Goal: Information Seeking & Learning: Learn about a topic

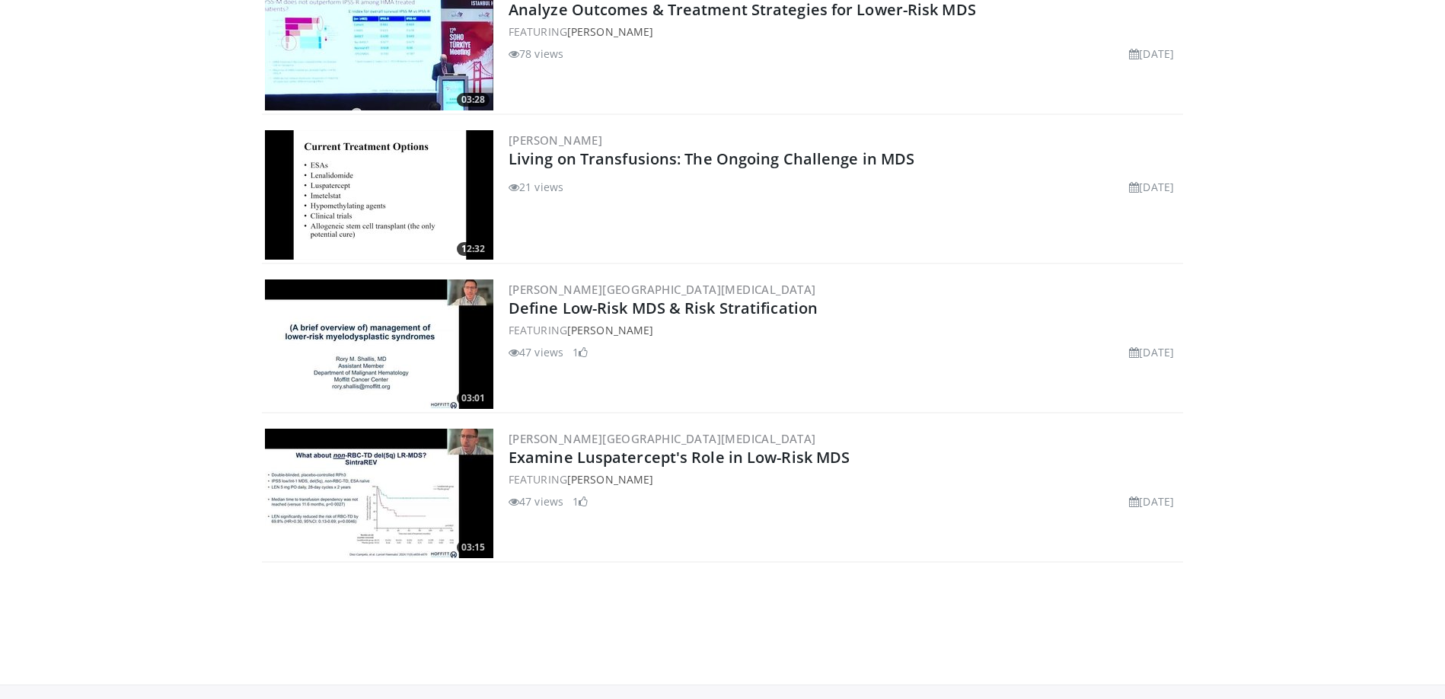
scroll to position [8397, 0]
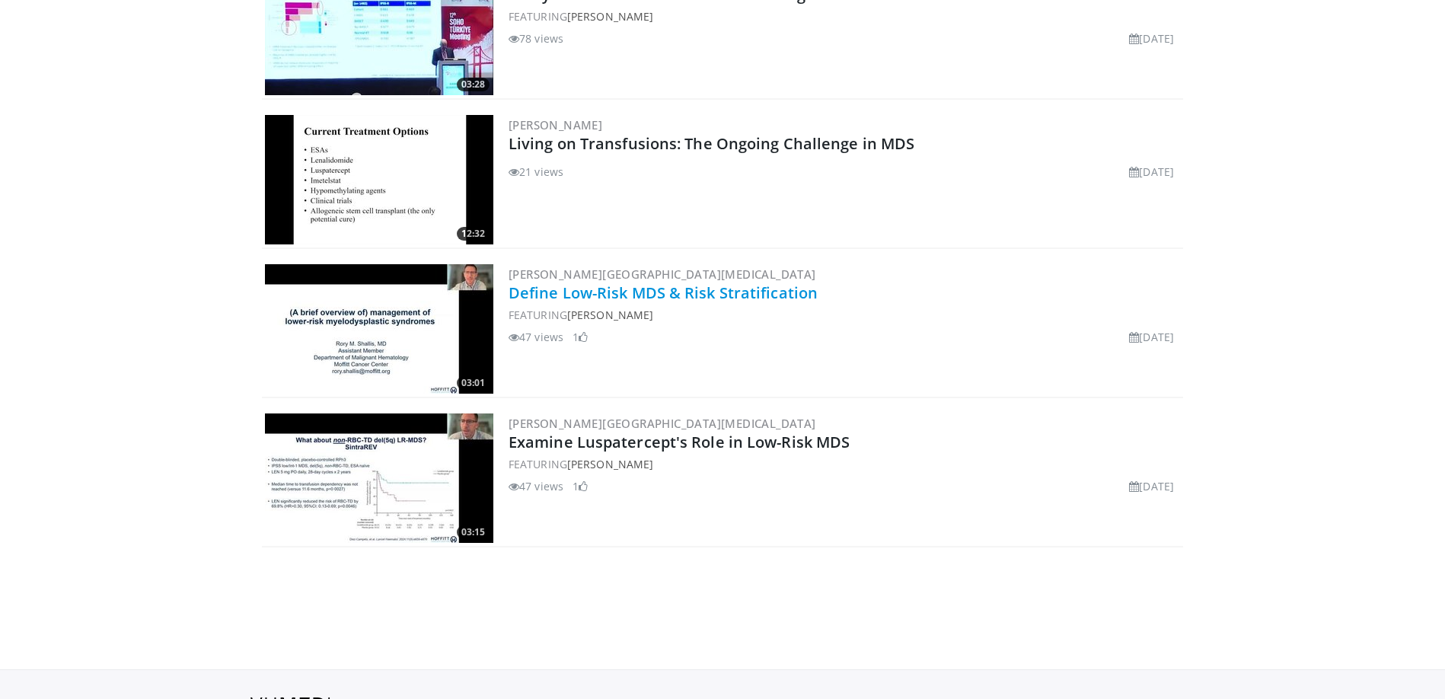
click at [634, 289] on link "Define Low-Risk MDS & Risk Stratification" at bounding box center [663, 293] width 309 height 21
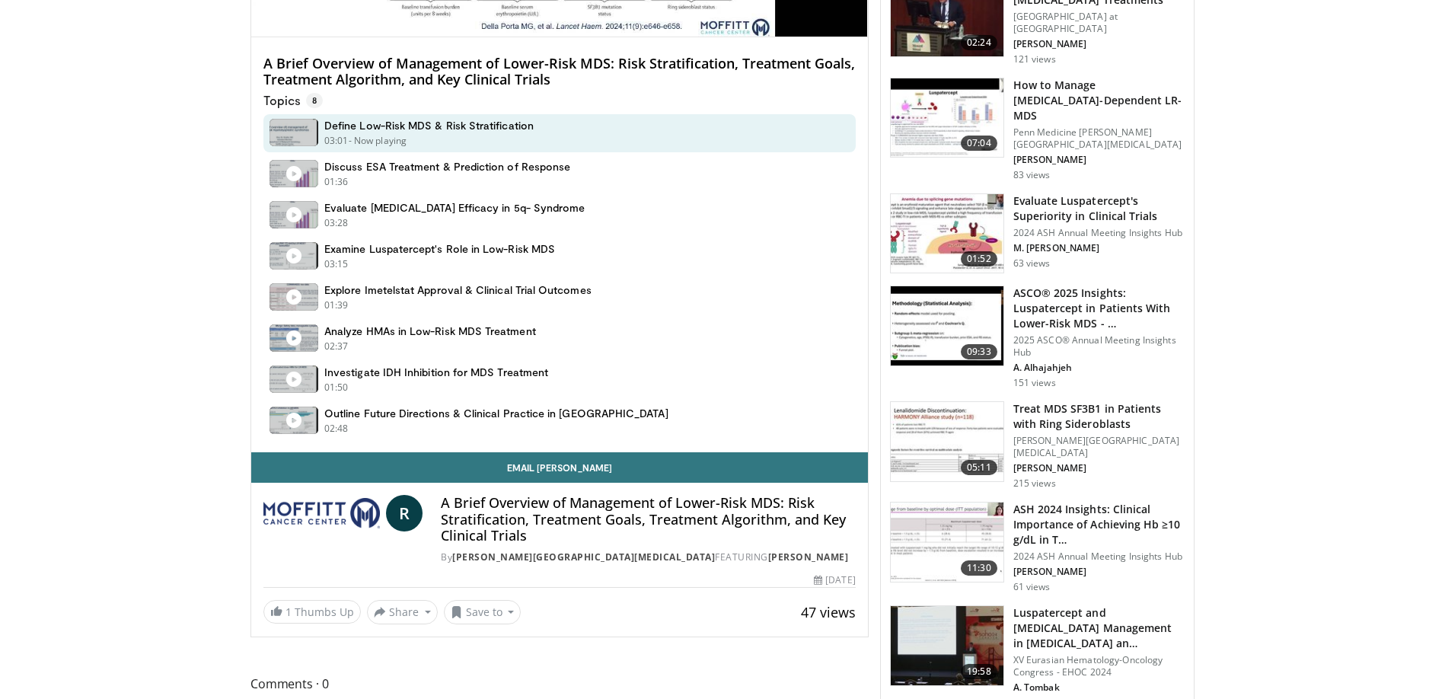
scroll to position [899, 0]
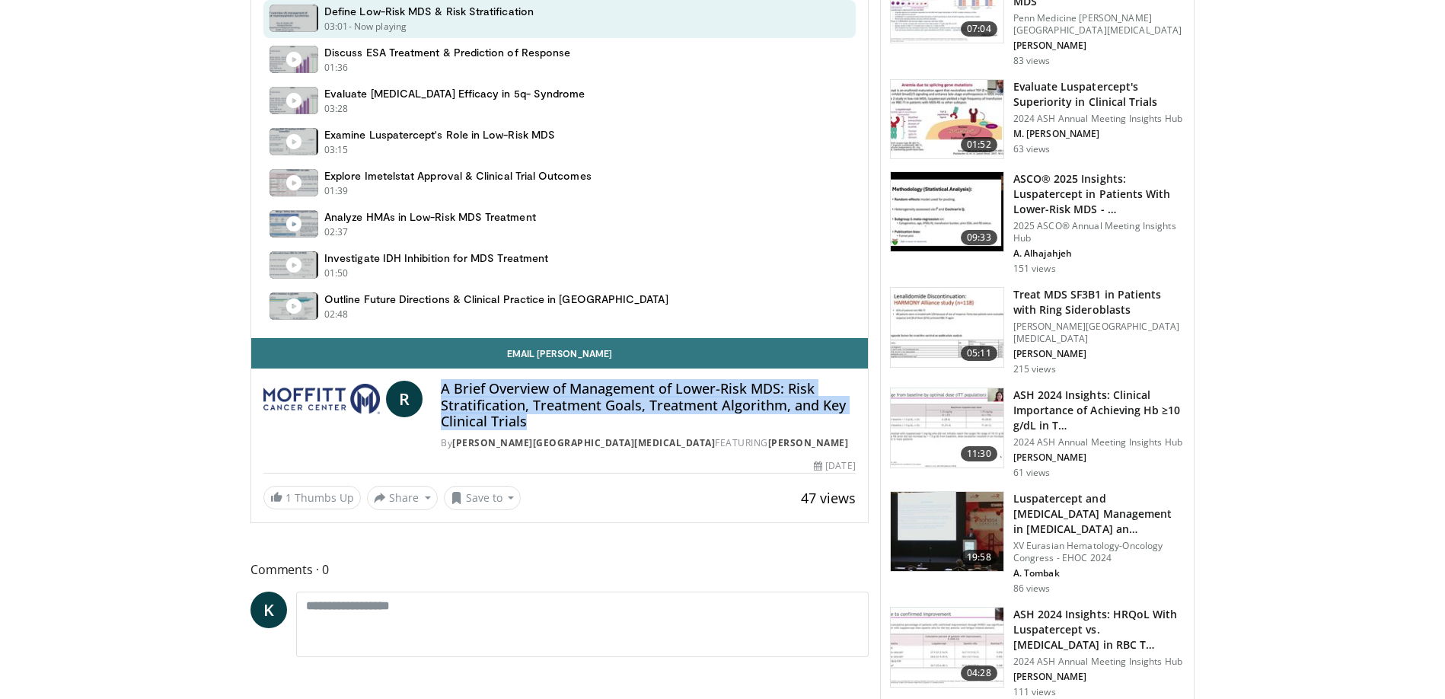
drag, startPoint x: 585, startPoint y: 425, endPoint x: 436, endPoint y: 381, distance: 155.7
click at [436, 381] on div "R A Brief Overview of Management of Lower-Risk MDS: Risk Stratification, Treatm…" at bounding box center [559, 415] width 592 height 69
copy h4 "A Brief Overview of Management of Lower-Risk MDS: Risk Stratification, Treatmen…"
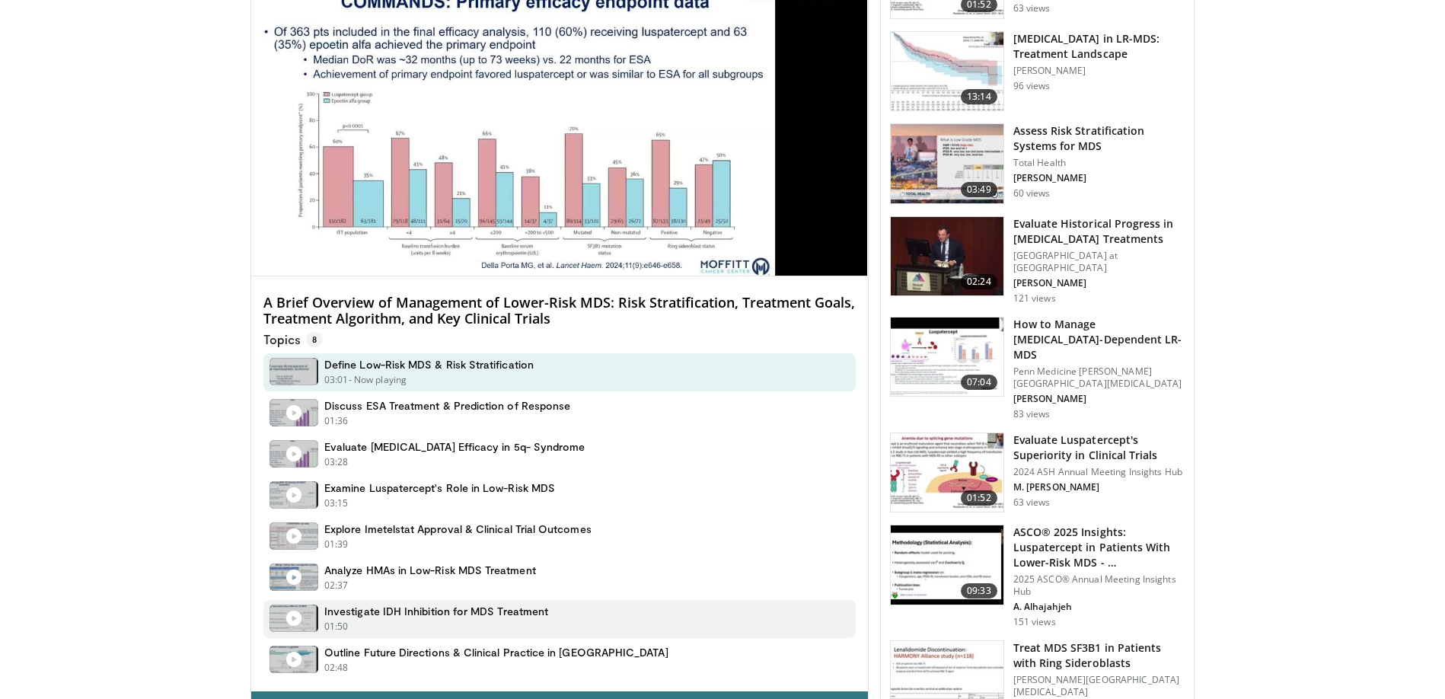
scroll to position [549, 0]
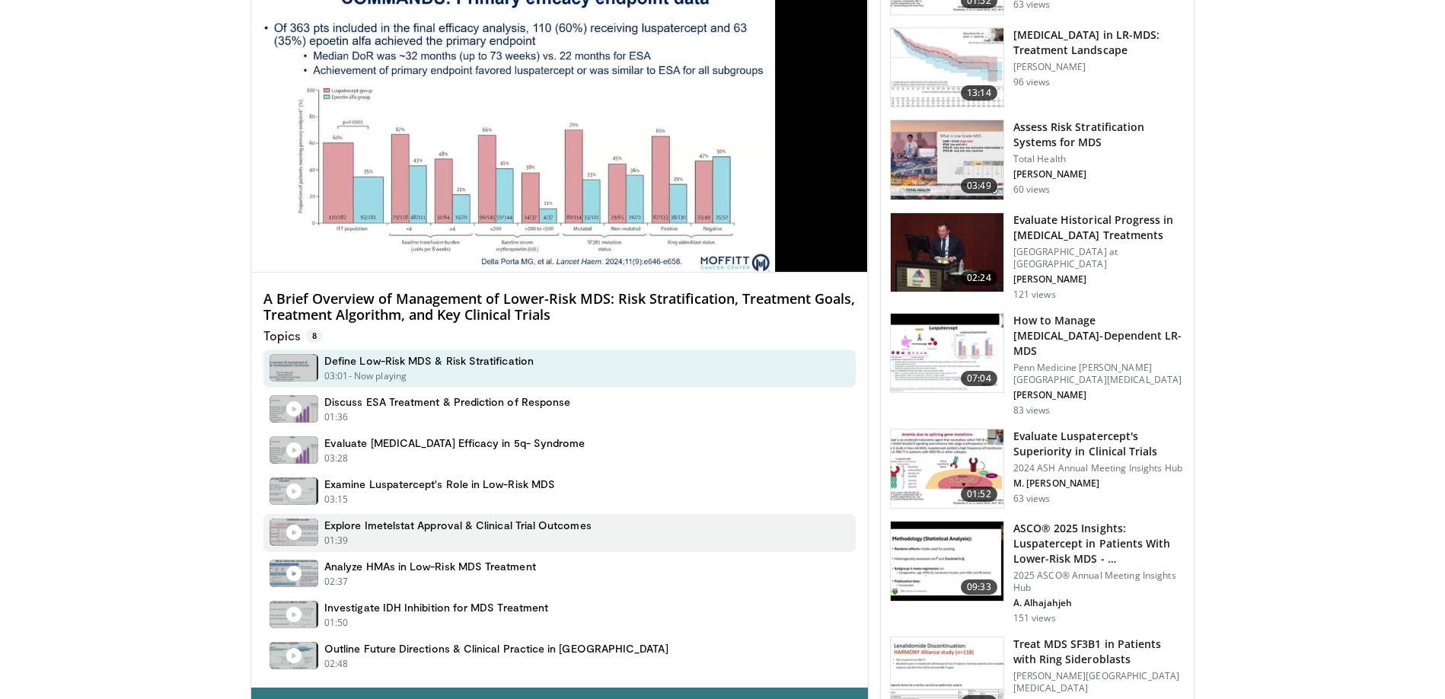
click at [340, 527] on h4 "Explore Imetelstat Approval & Clinical Trial Outcomes" at bounding box center [457, 526] width 267 height 14
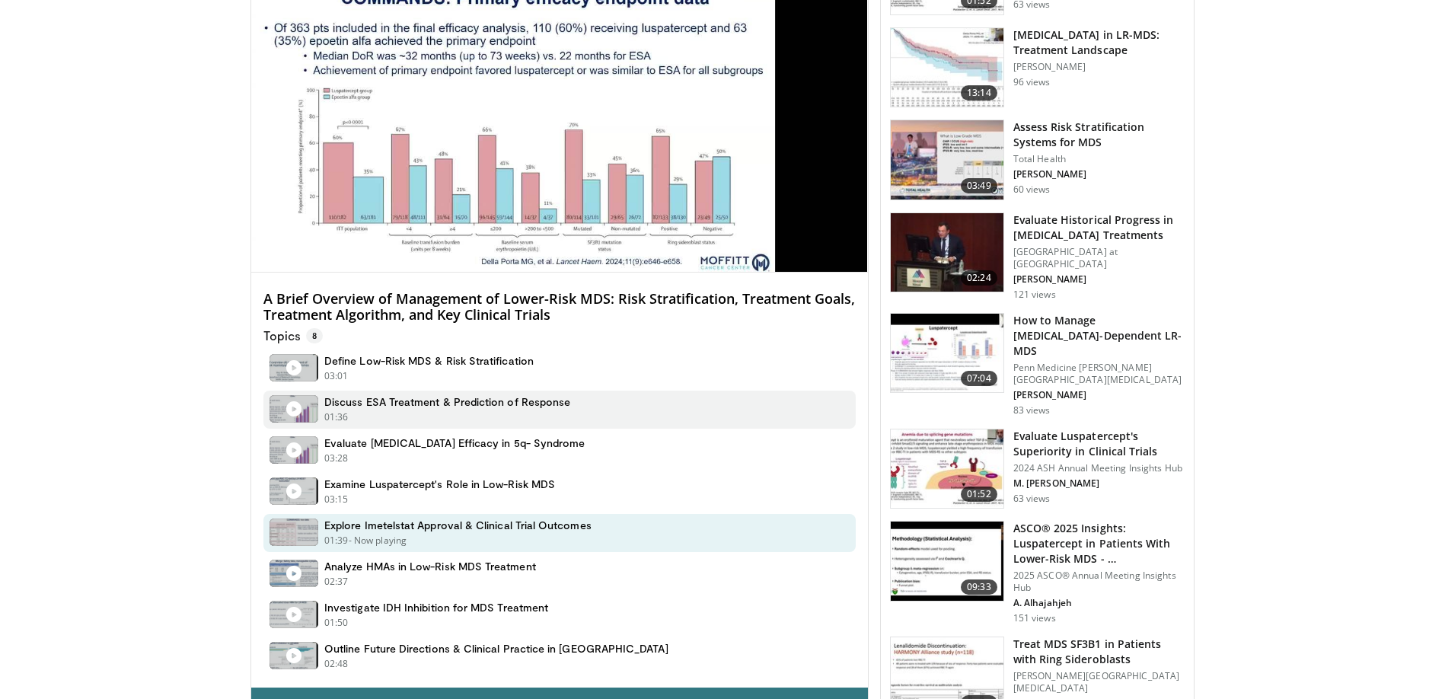
scroll to position [554, 0]
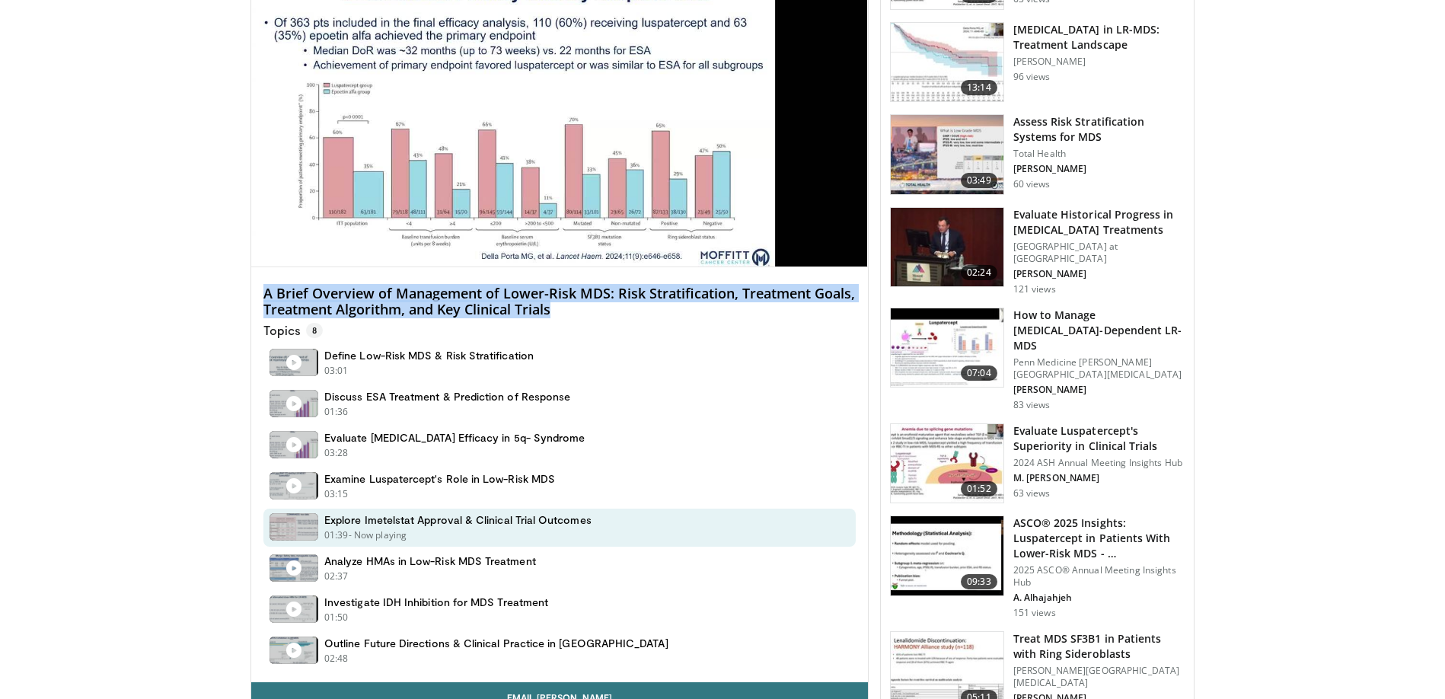
drag, startPoint x: 576, startPoint y: 315, endPoint x: 259, endPoint y: 294, distance: 318.3
click at [259, 294] on div "A Brief Overview of Management of Lower-Risk MDS: Risk Stratification, Treatmen…" at bounding box center [559, 474] width 617 height 415
copy h4 "A Brief Overview of Management of Lower-Risk MDS: Risk Stratification, Treatmen…"
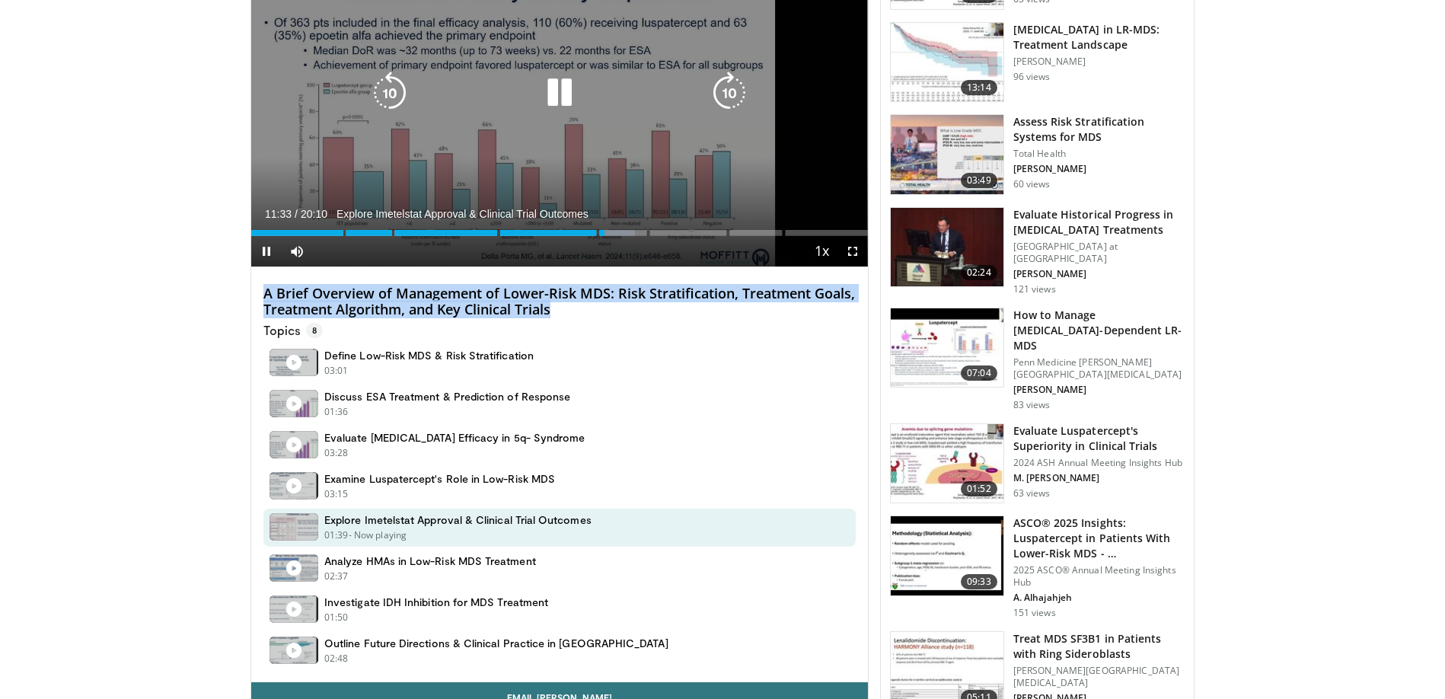
click at [575, 98] on icon "Video Player" at bounding box center [559, 93] width 43 height 43
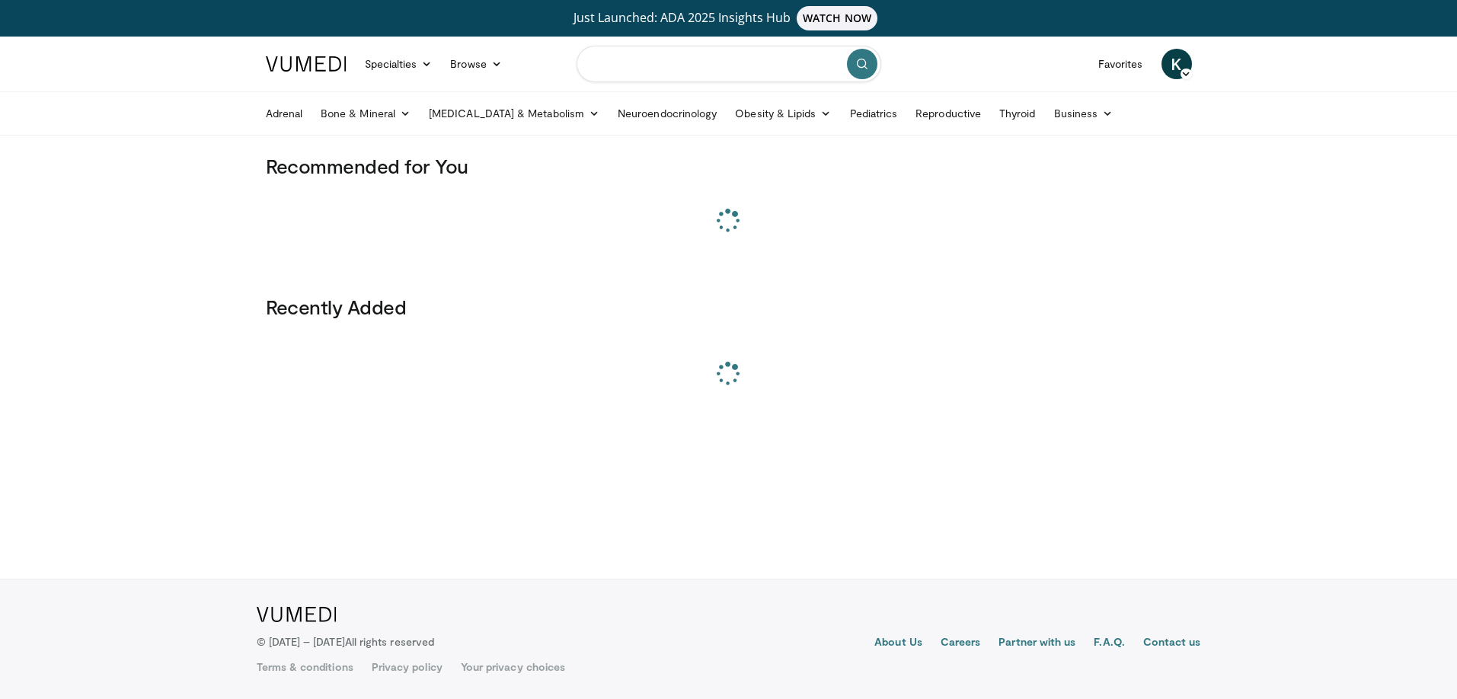
click at [732, 81] on input "Search topics, interventions" at bounding box center [728, 64] width 305 height 37
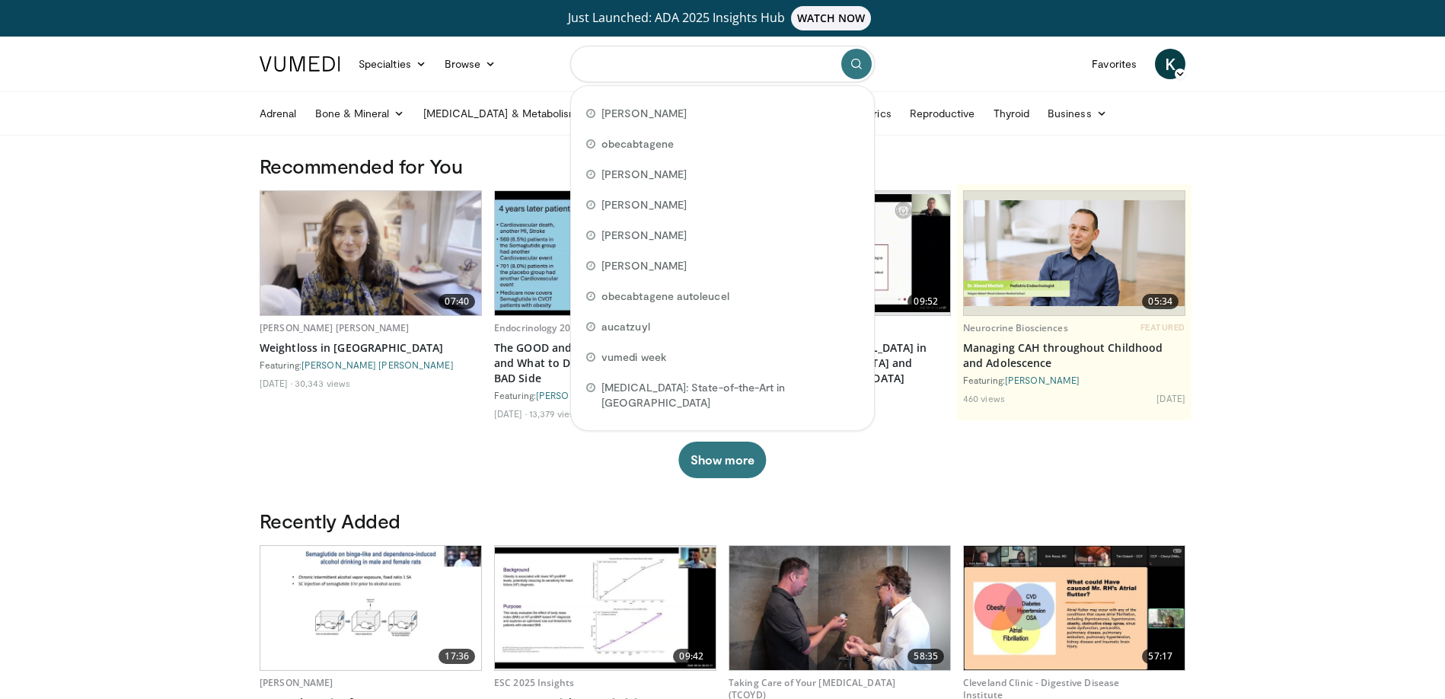
paste input "**********"
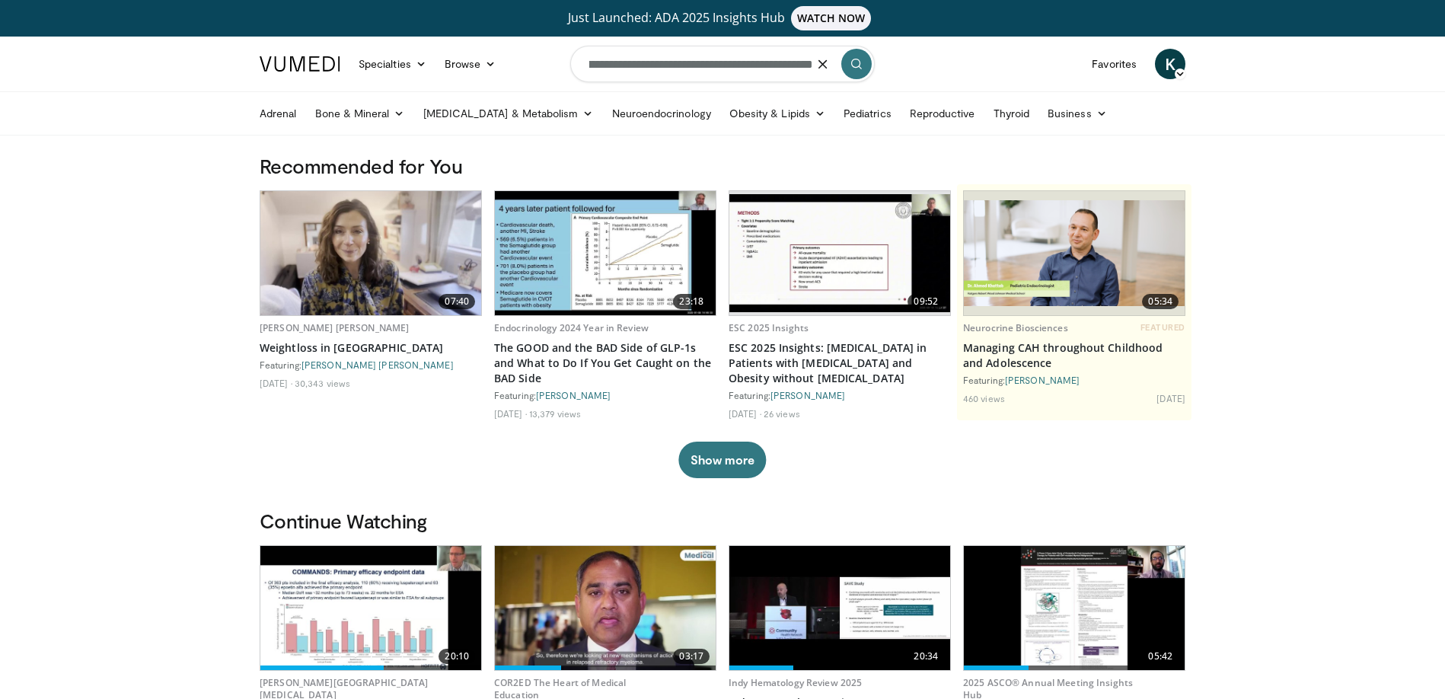
type input "**********"
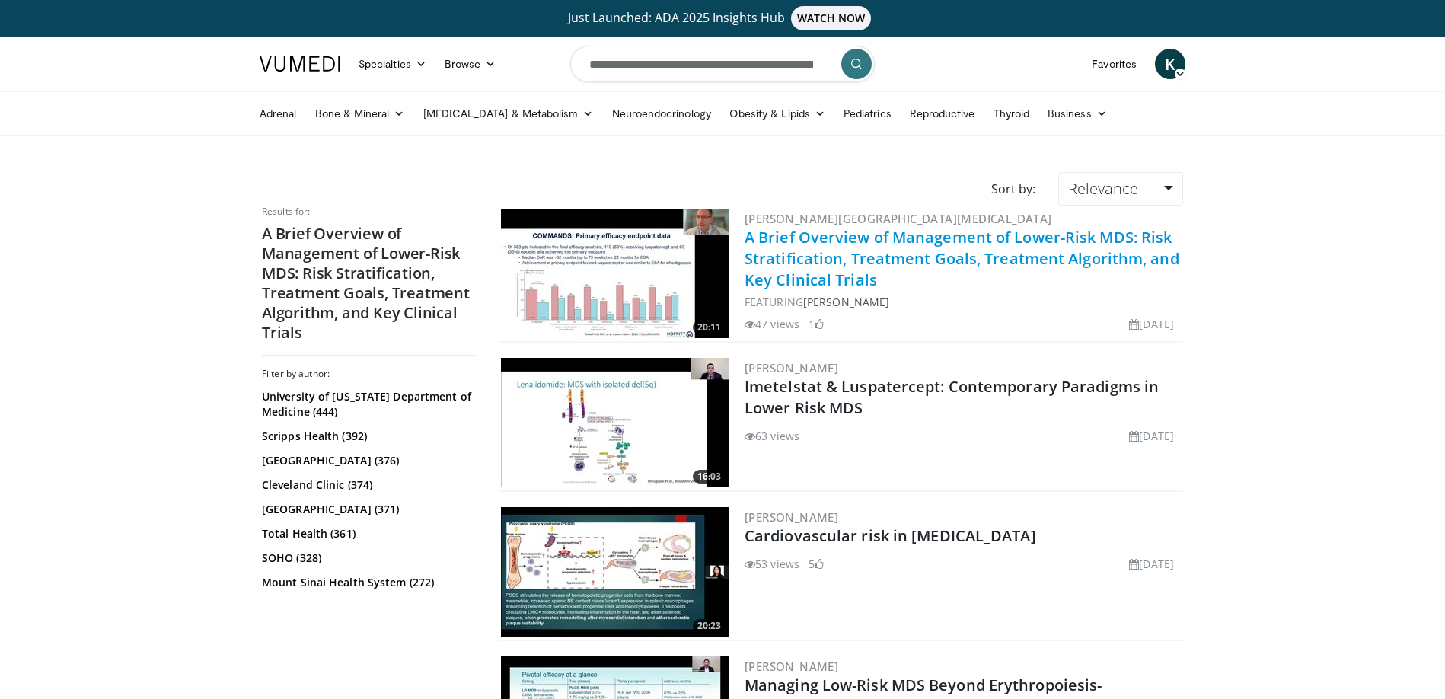
click at [912, 251] on link "A Brief Overview of Management of Lower-Risk MDS: Risk Stratification, Treatmen…" at bounding box center [962, 258] width 435 height 63
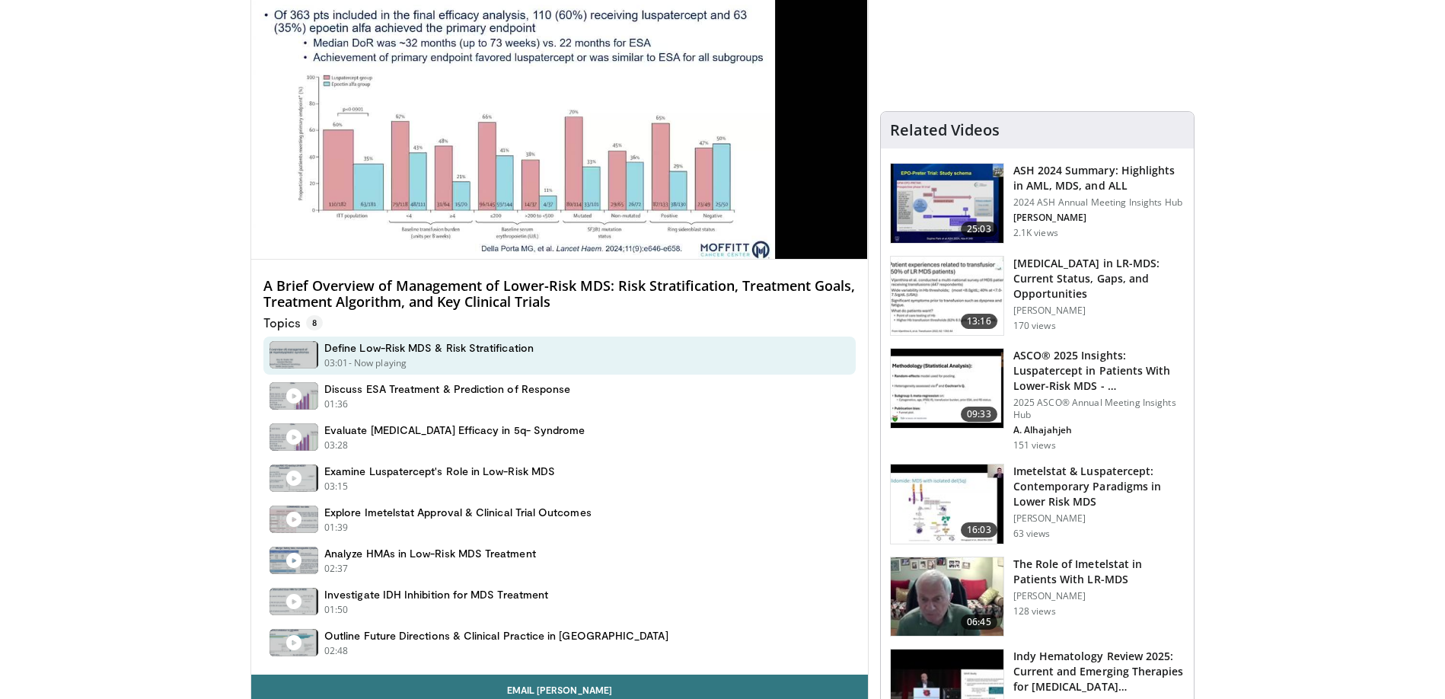
scroll to position [263, 0]
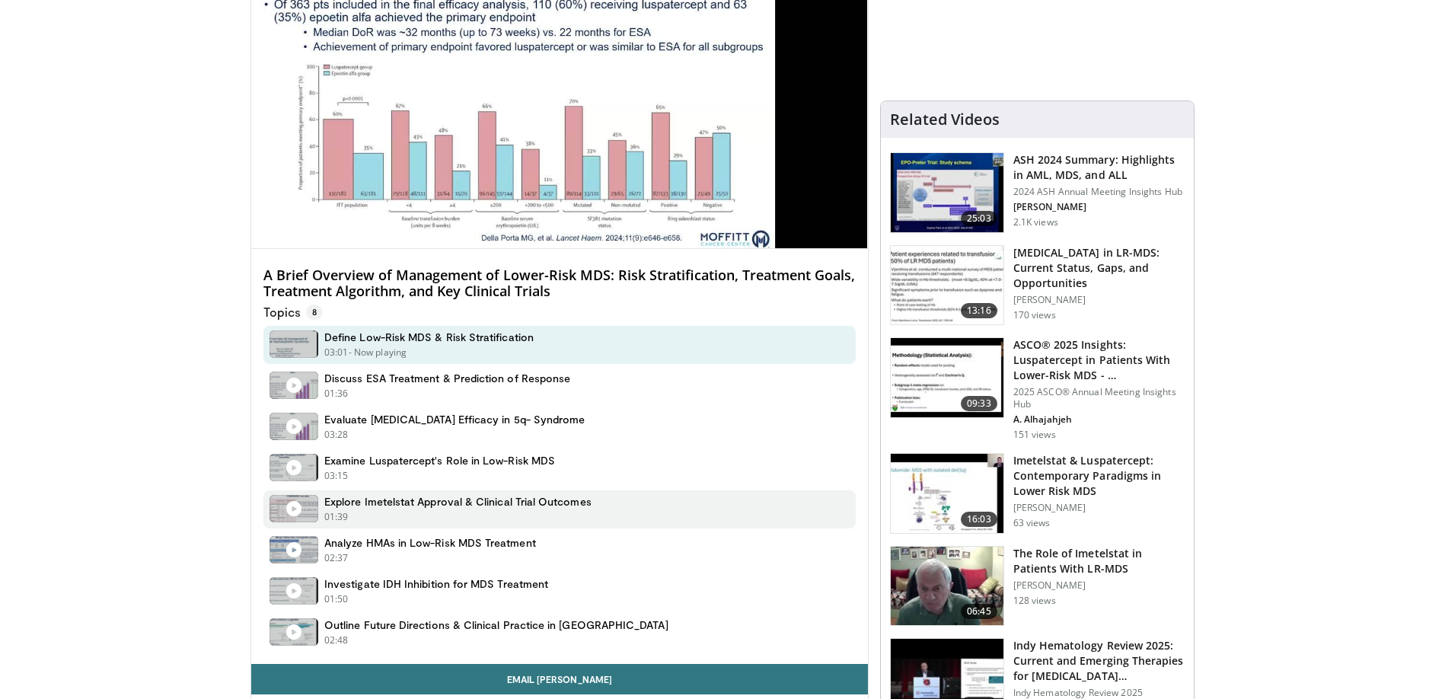
click at [381, 510] on div "01:39 - Now playing - Paused" at bounding box center [457, 517] width 267 height 14
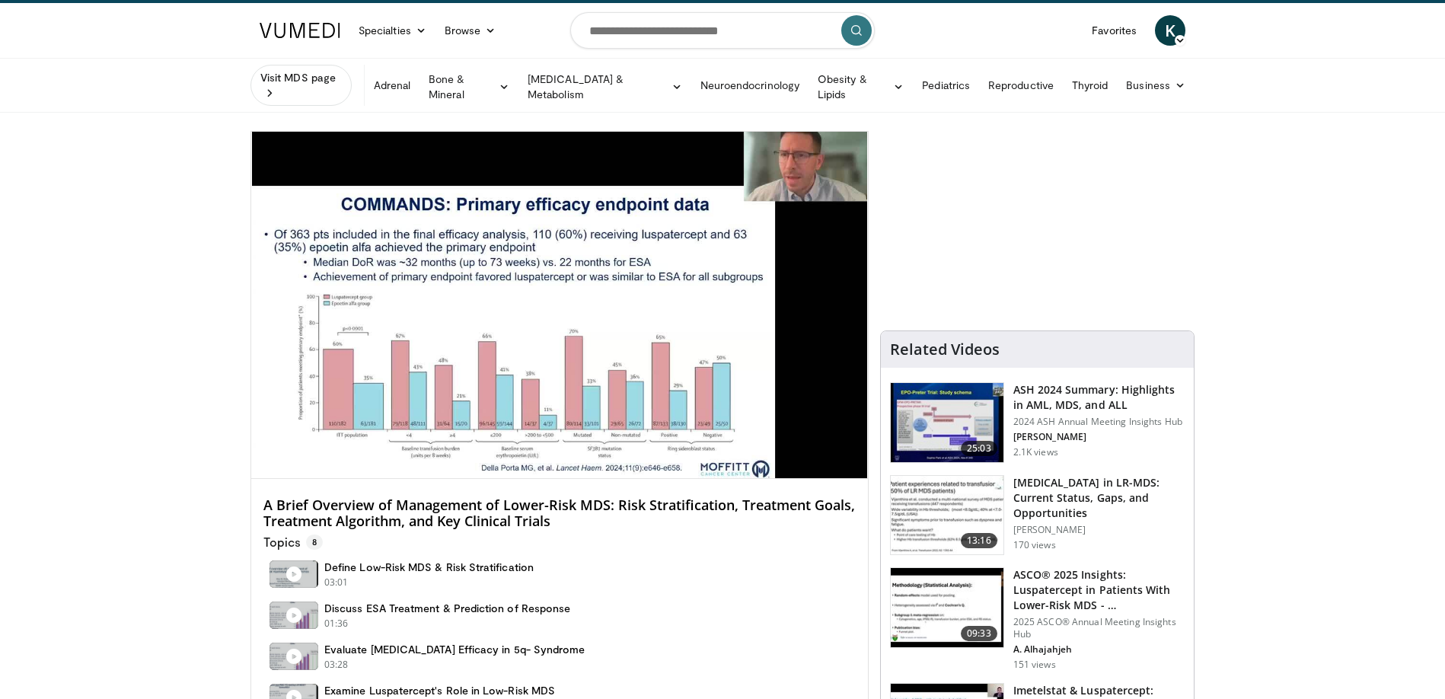
scroll to position [30, 0]
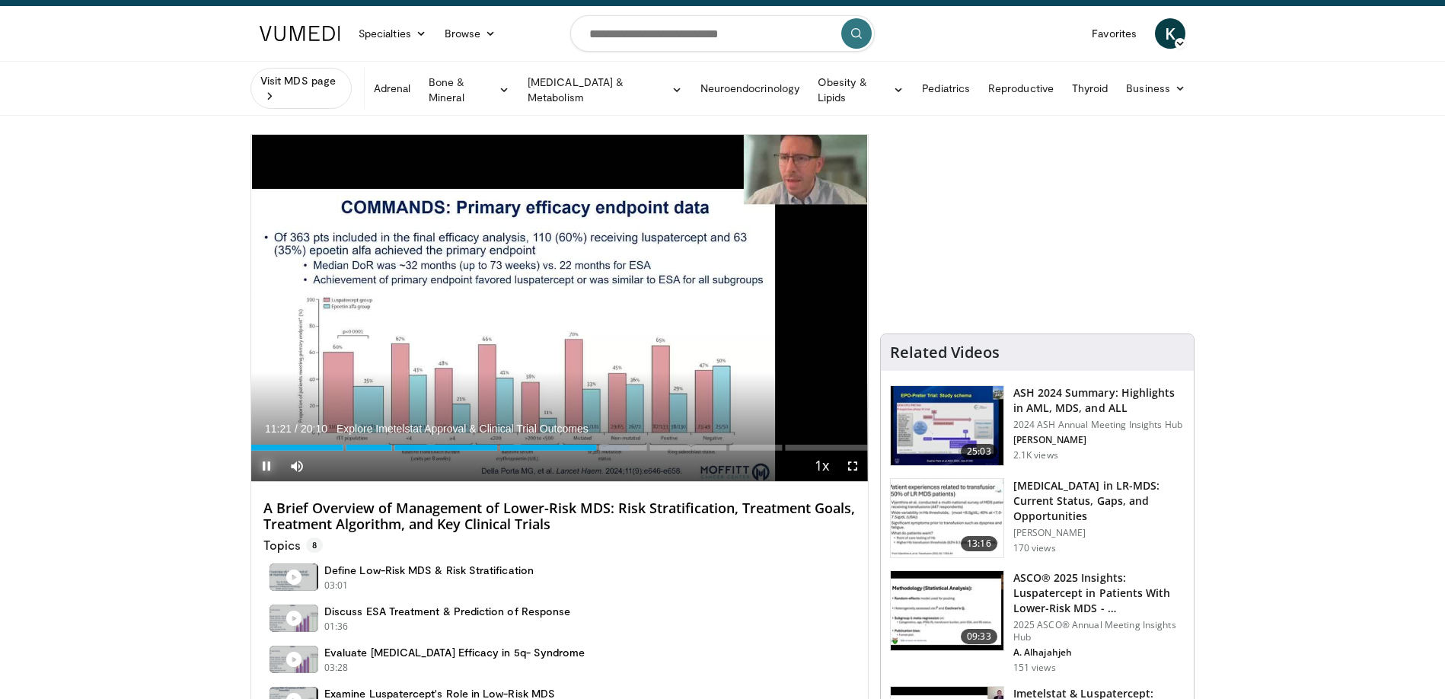
click at [260, 458] on span "Video Player" at bounding box center [266, 466] width 30 height 30
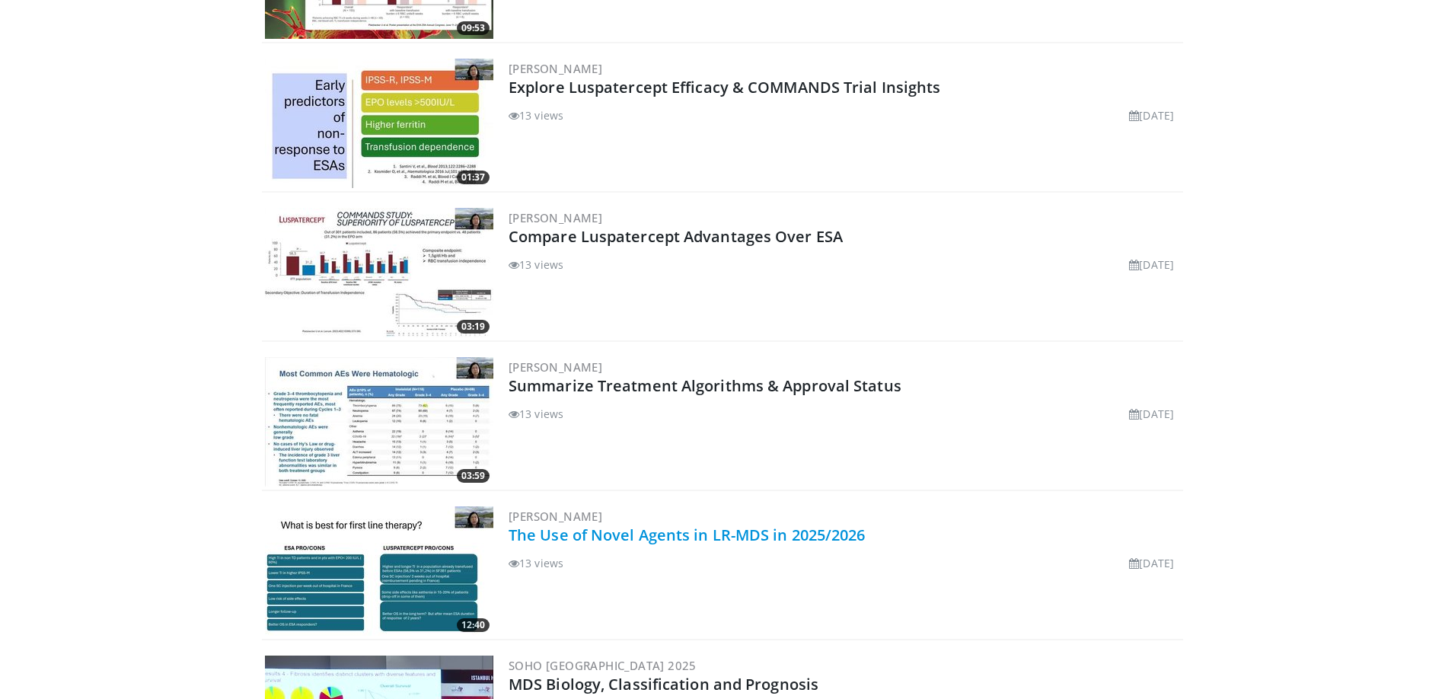
scroll to position [6363, 0]
click at [562, 539] on link "The Use of Novel Agents in LR-MDS in 2025/2026" at bounding box center [687, 535] width 357 height 21
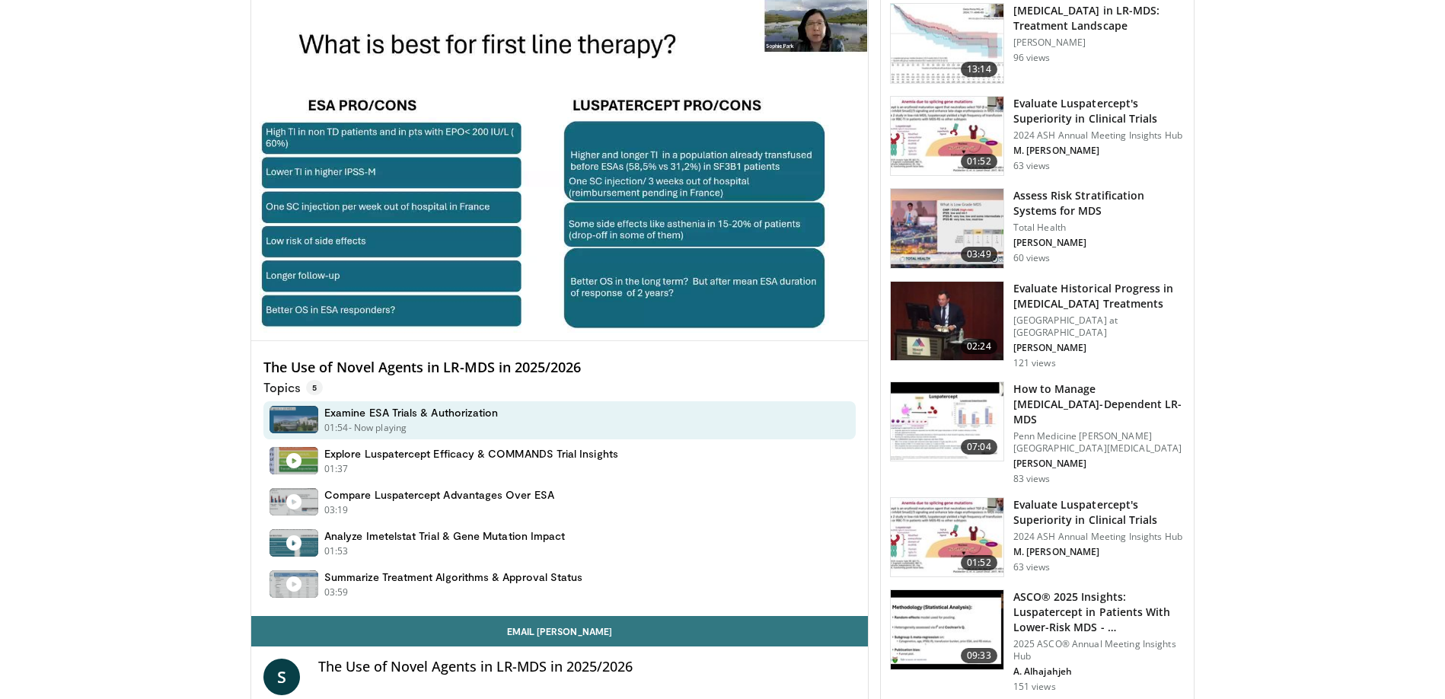
scroll to position [484, 0]
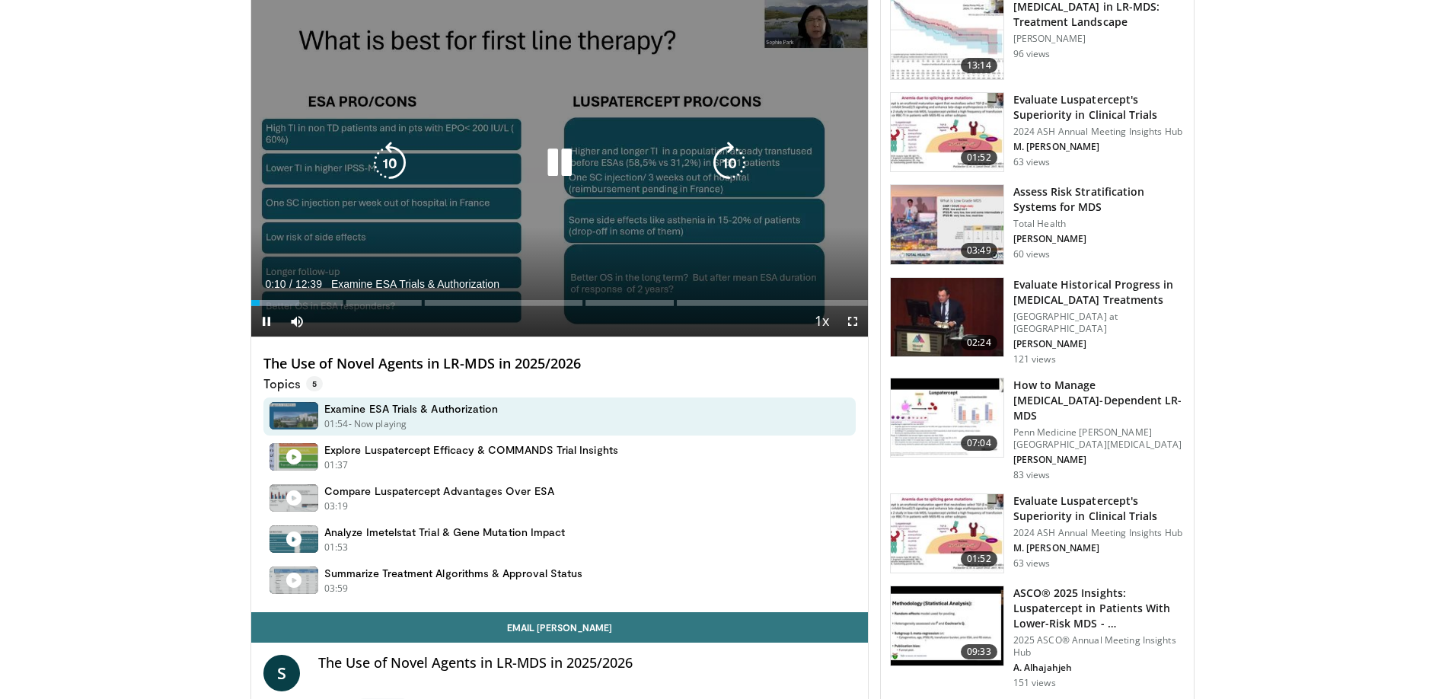
click at [574, 167] on icon "Video Player" at bounding box center [559, 163] width 43 height 43
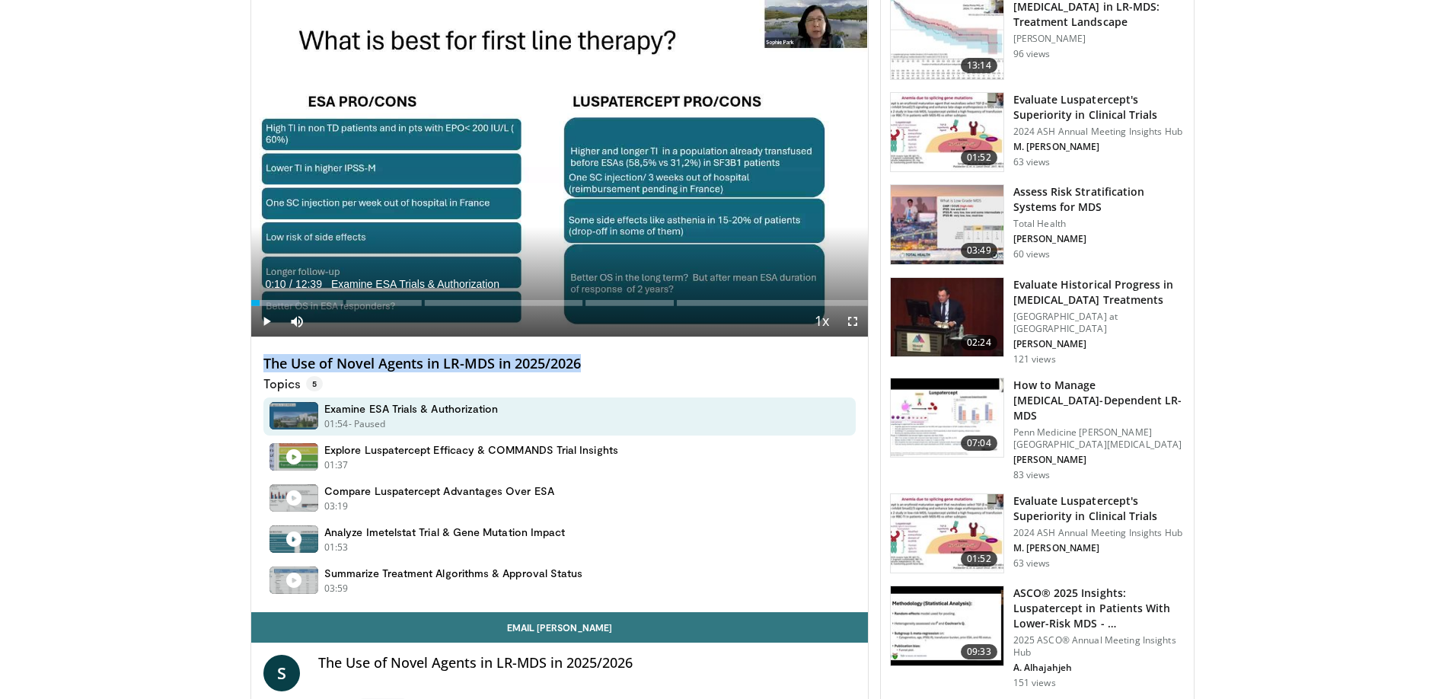
drag, startPoint x: 637, startPoint y: 364, endPoint x: 206, endPoint y: 356, distance: 431.1
copy h4 "The Use of Novel Agents in LR-MDS in 2025/2026"
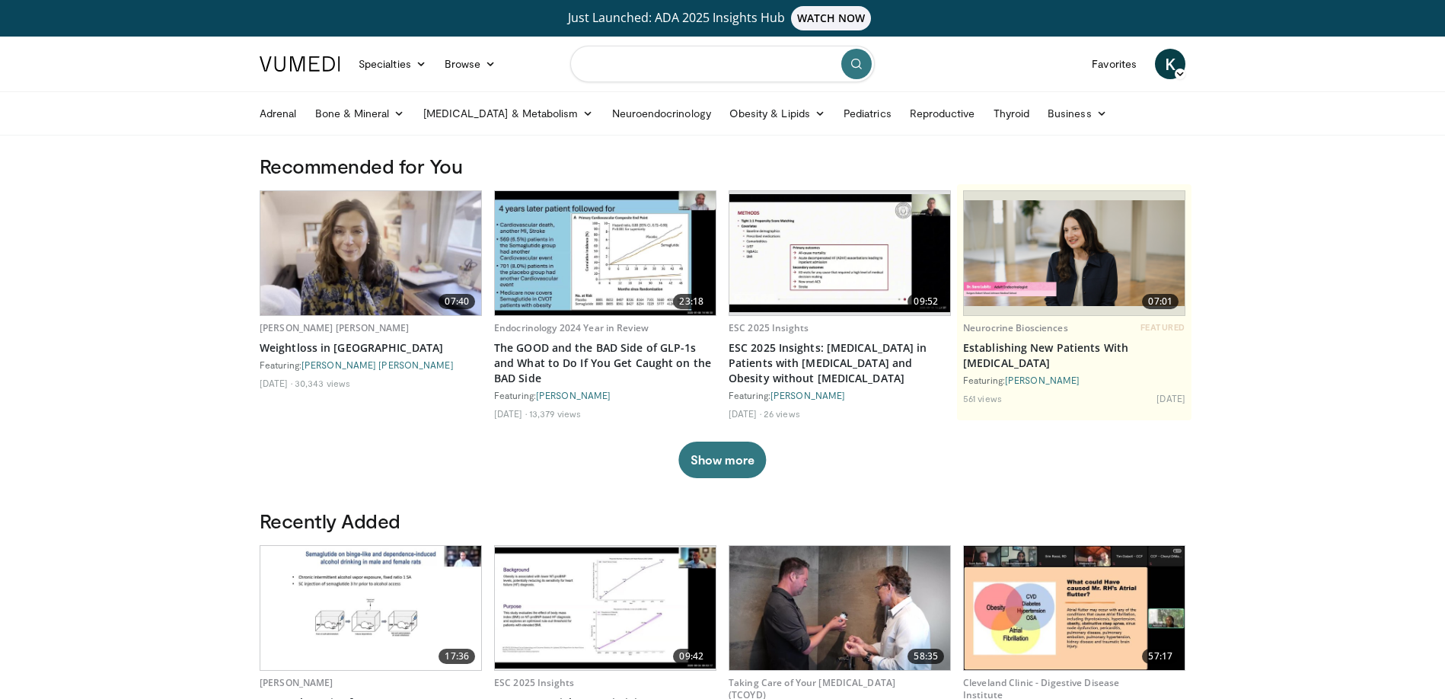
click at [736, 76] on input "Search topics, interventions" at bounding box center [722, 64] width 305 height 37
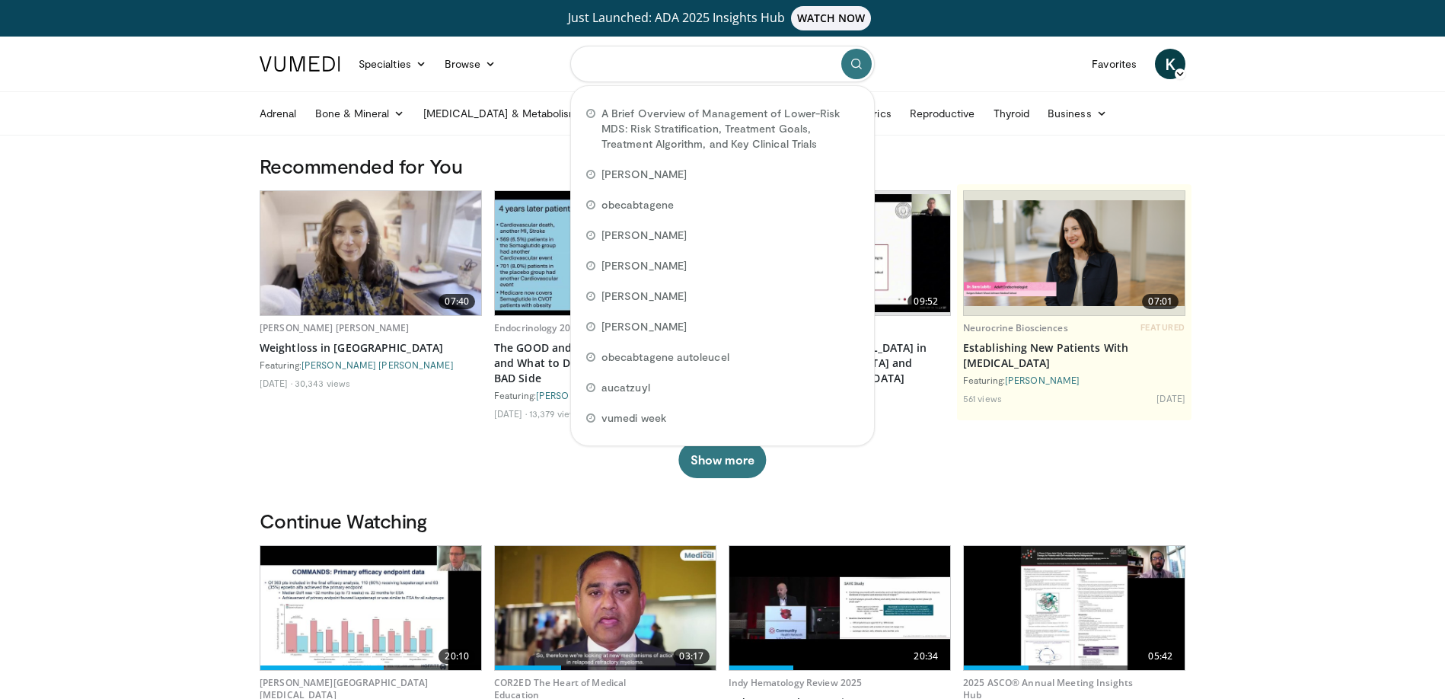
paste input "**********"
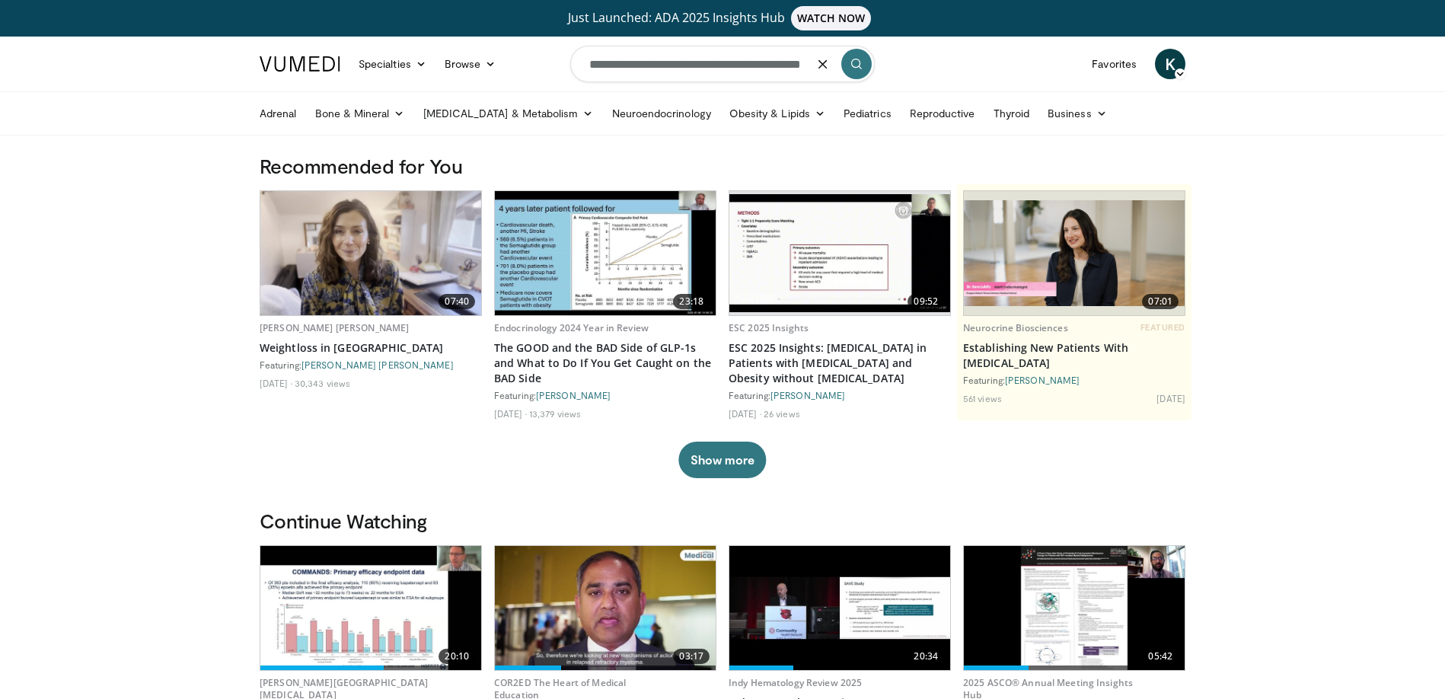
type input "**********"
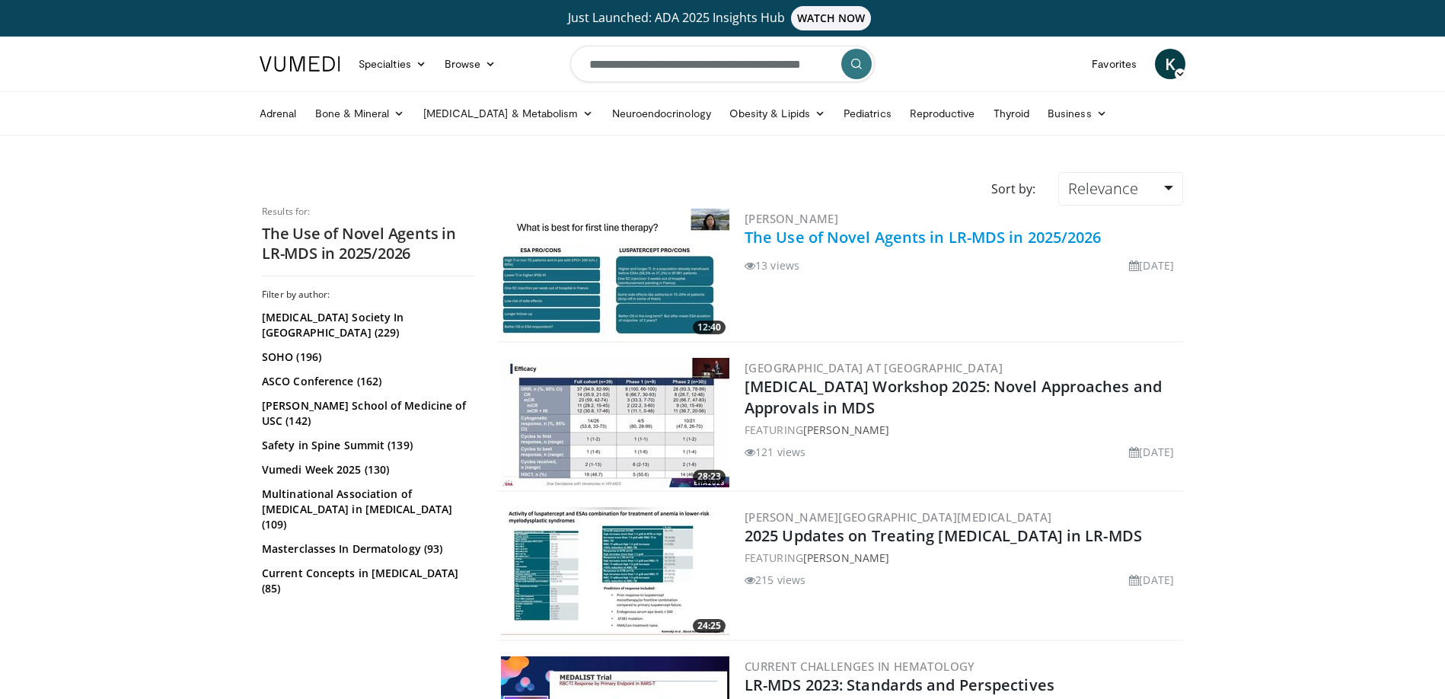
click at [1036, 240] on link "The Use of Novel Agents in LR-MDS in 2025/2026" at bounding box center [923, 237] width 357 height 21
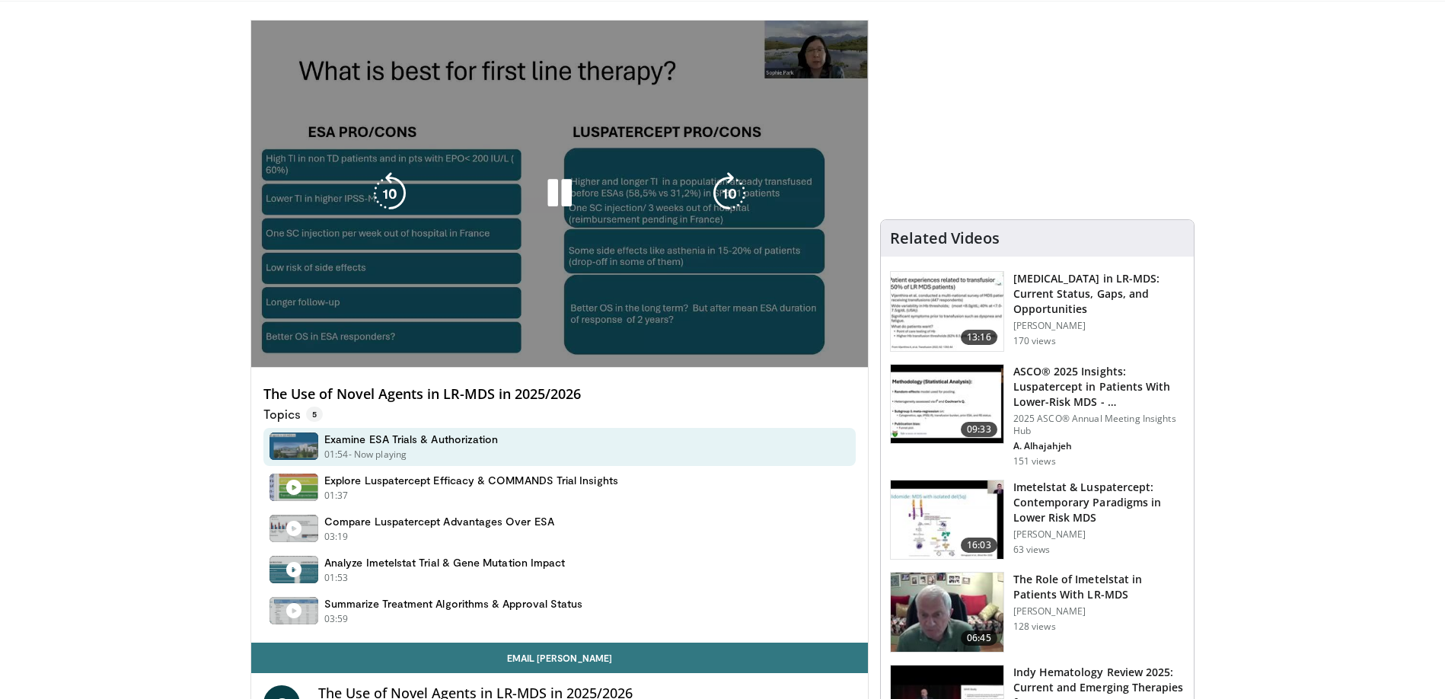
scroll to position [171, 0]
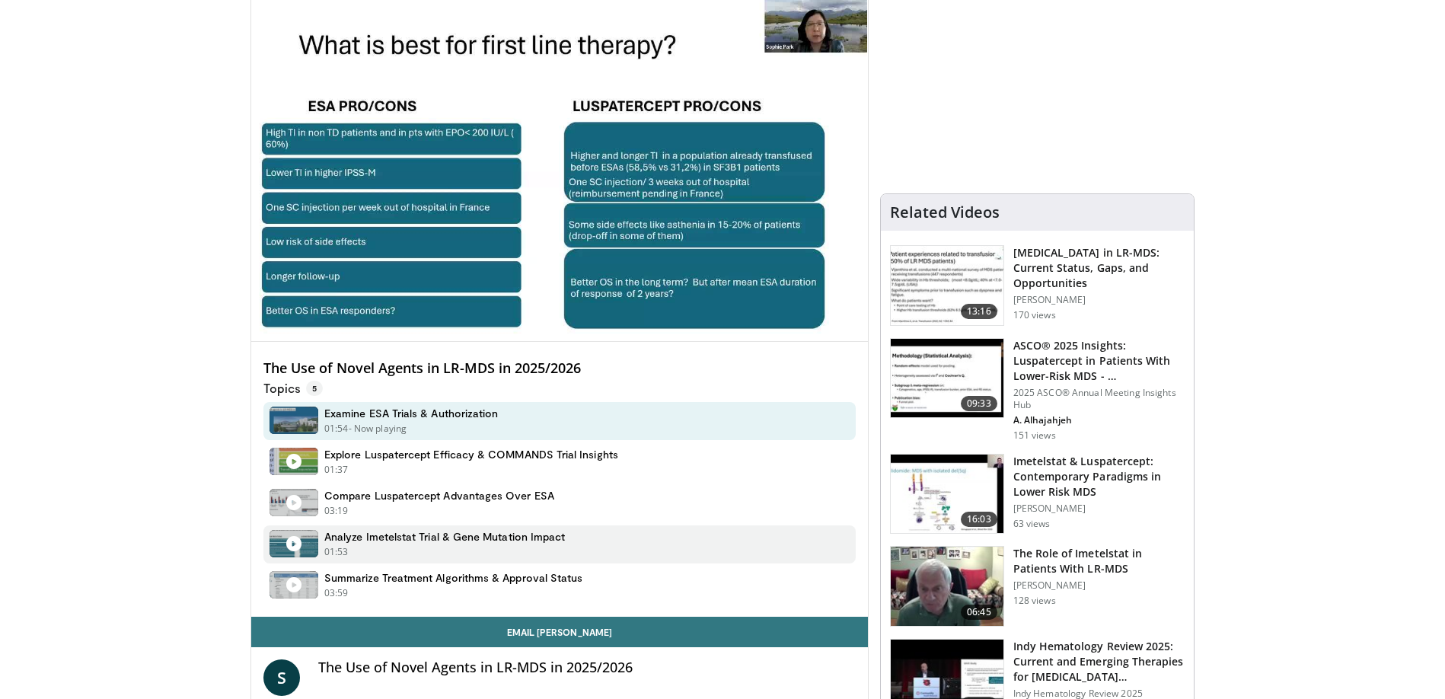
click at [366, 545] on div "01:53 - Now playing - Paused" at bounding box center [444, 552] width 241 height 14
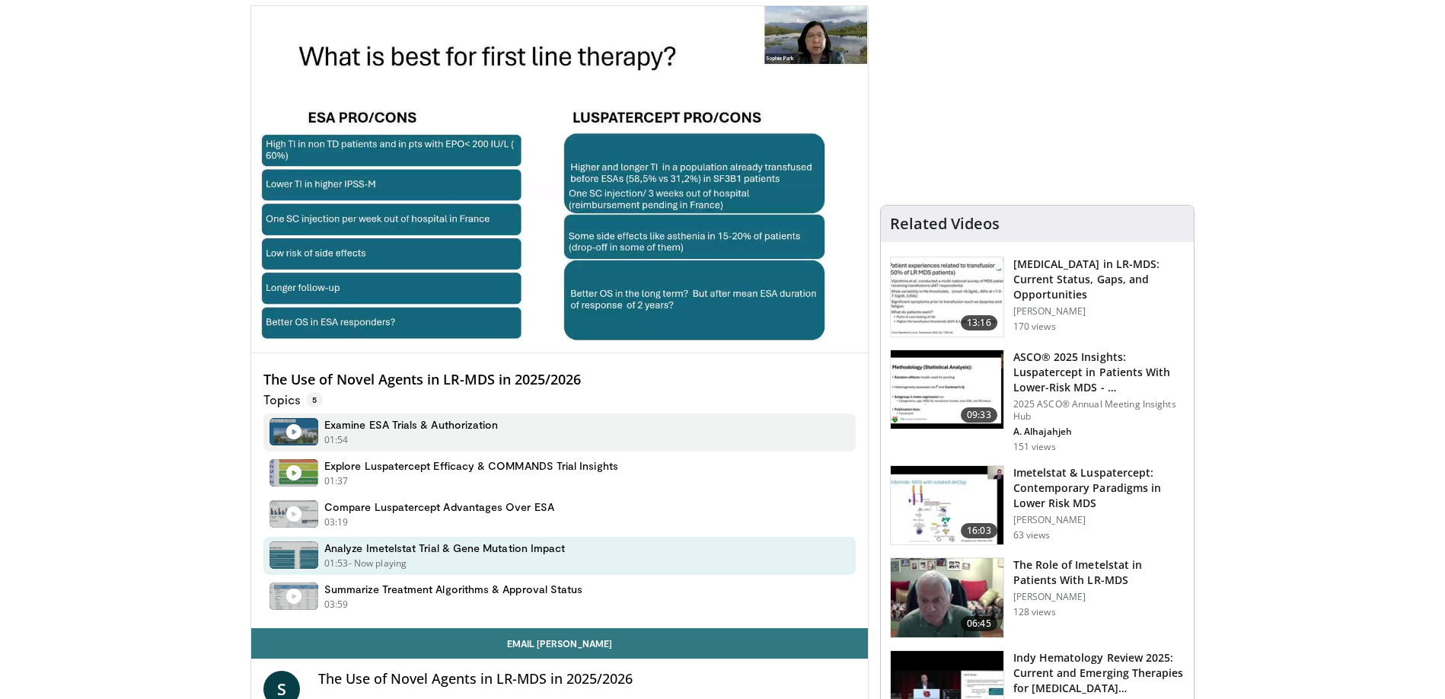
scroll to position [161, 0]
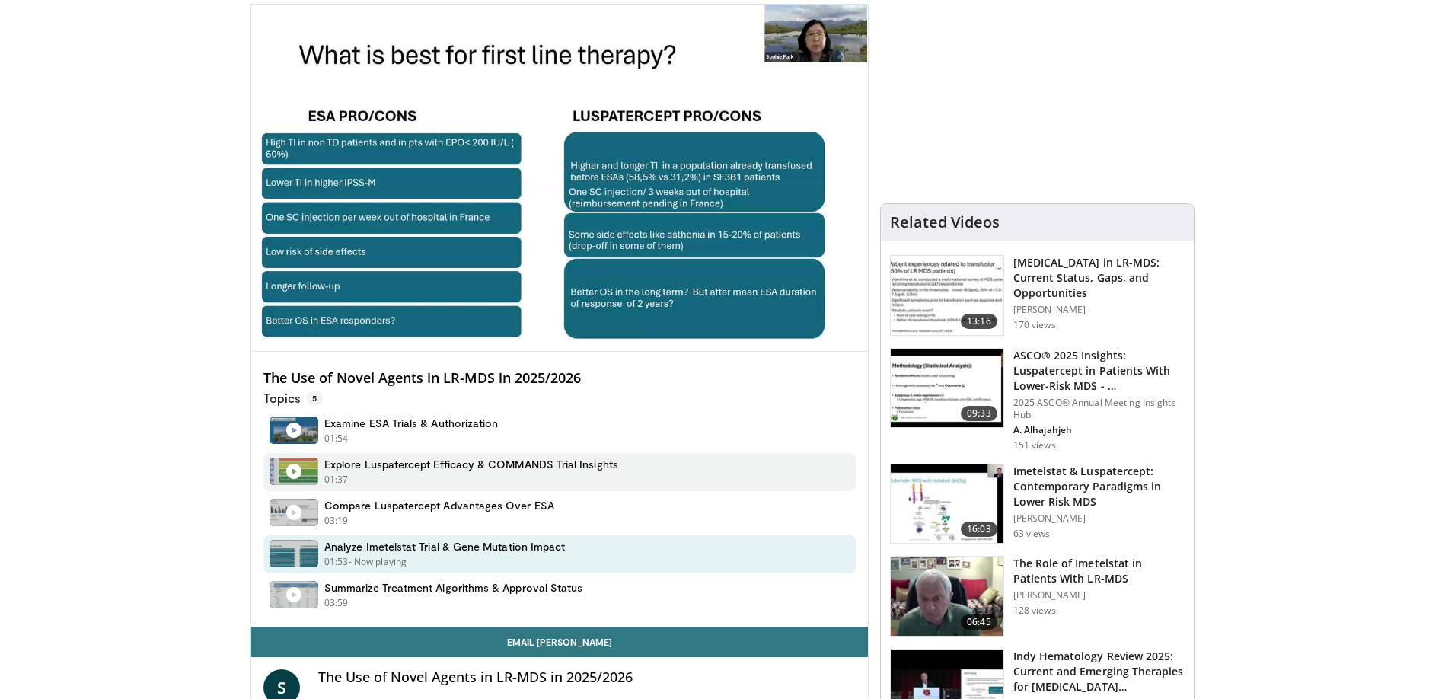
click at [397, 473] on div "01:37 - Now playing - Paused" at bounding box center [471, 480] width 294 height 14
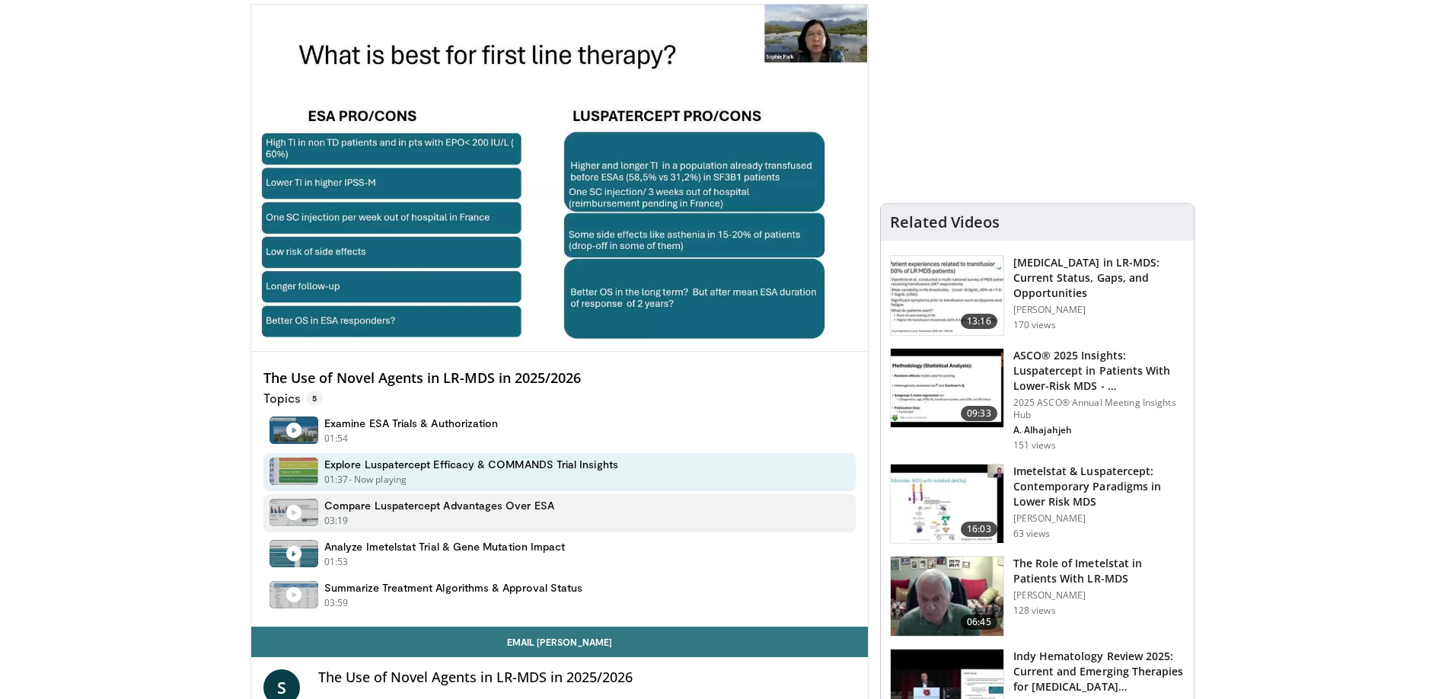
click at [404, 514] on div "03:19 - Now playing - Paused" at bounding box center [439, 521] width 230 height 14
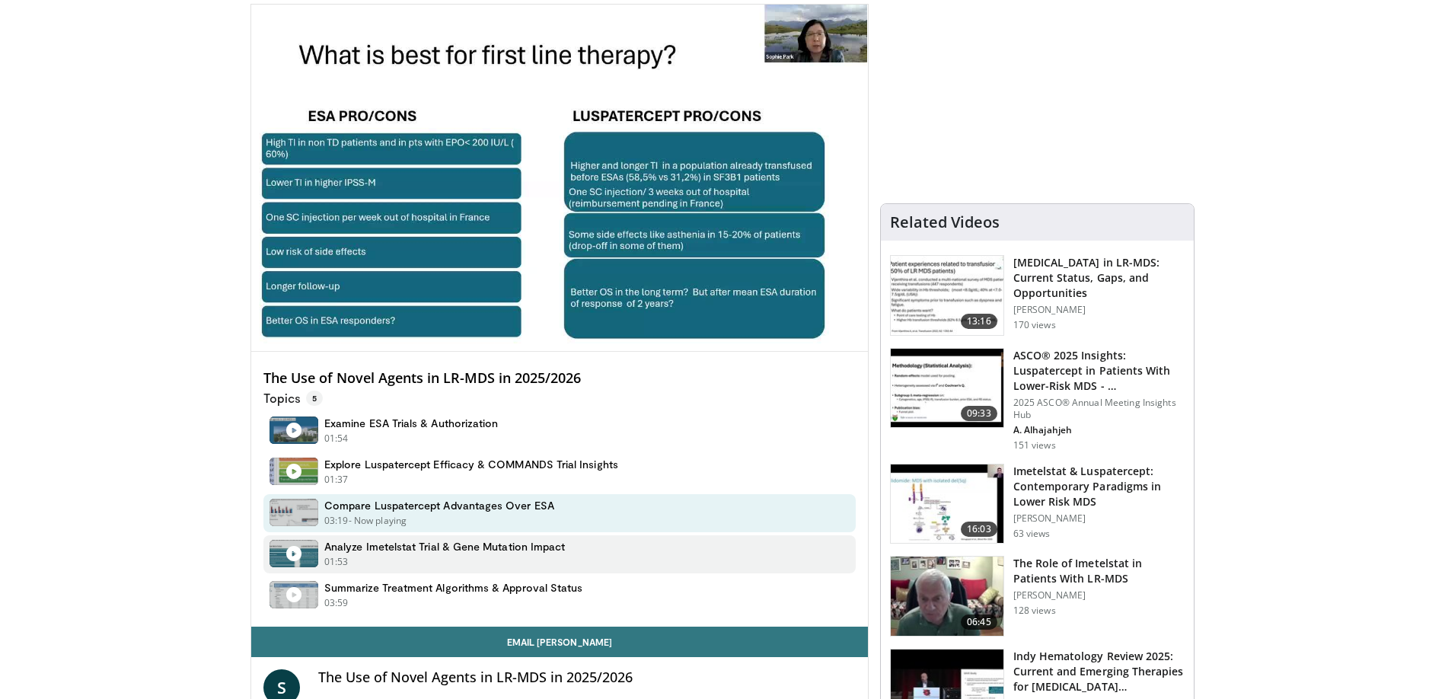
click at [403, 555] on div "01:53 - Now playing - Paused" at bounding box center [444, 562] width 241 height 14
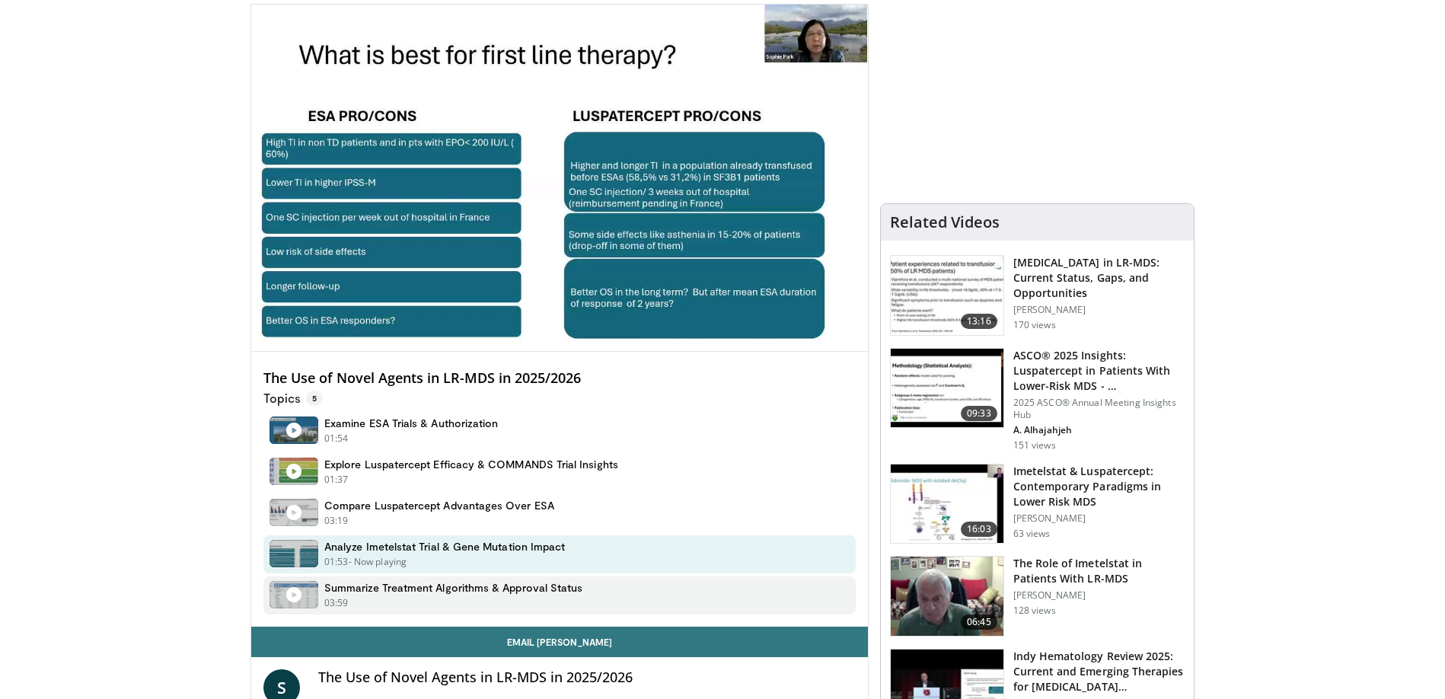
click at [411, 596] on div "03:59 - Now playing - Paused" at bounding box center [453, 603] width 258 height 14
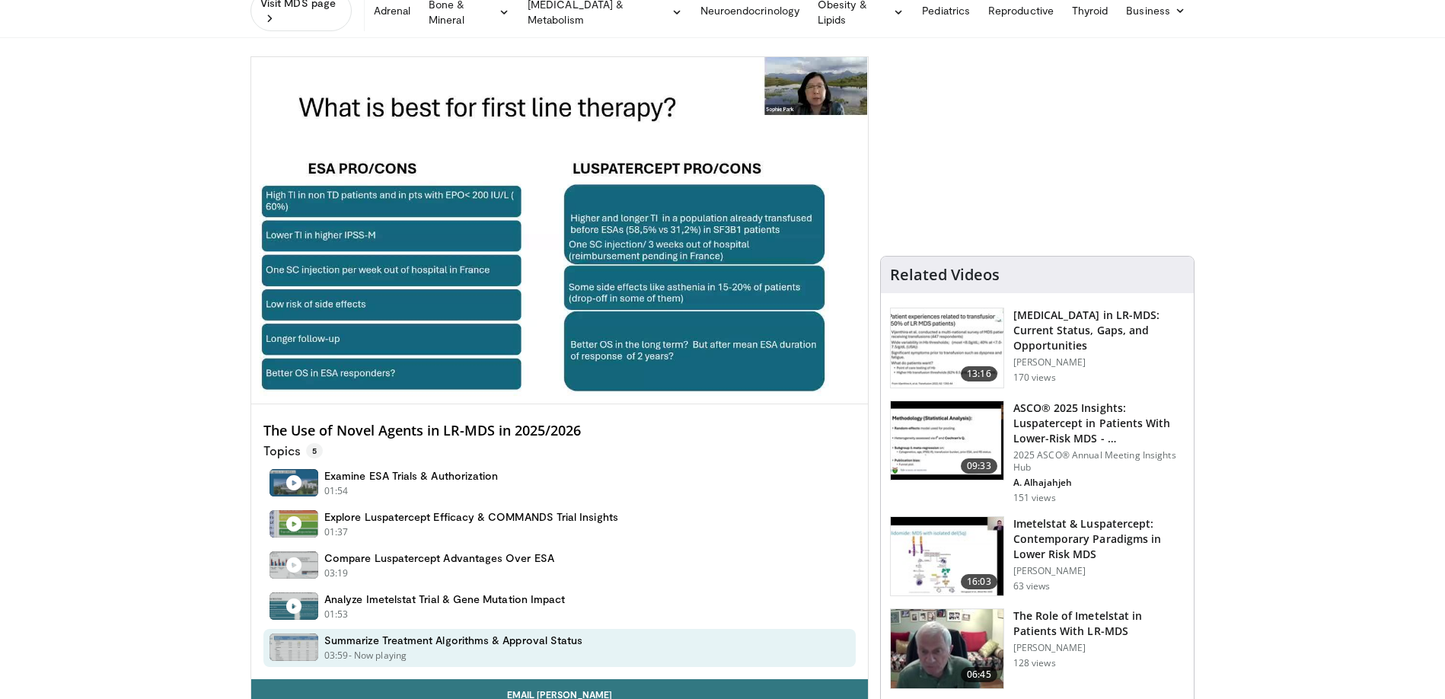
scroll to position [0, 0]
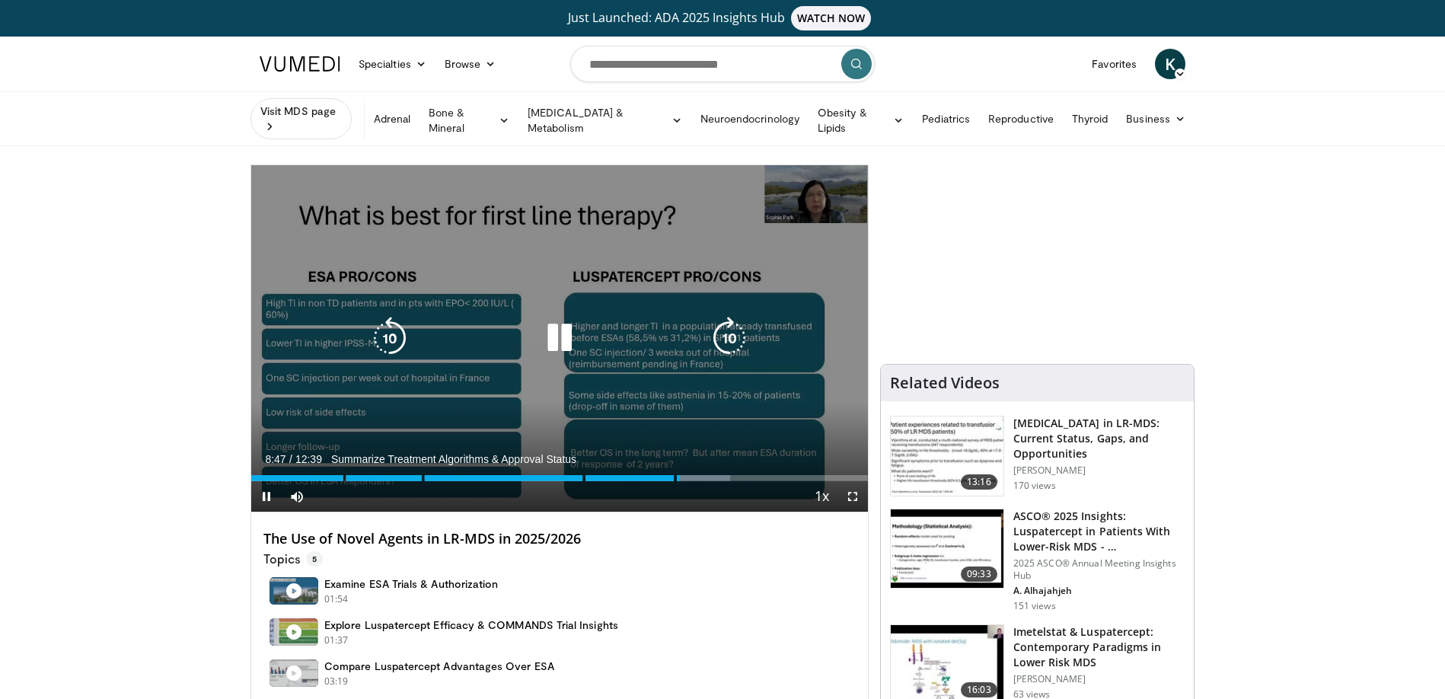
click at [560, 320] on icon "Video Player" at bounding box center [559, 338] width 43 height 43
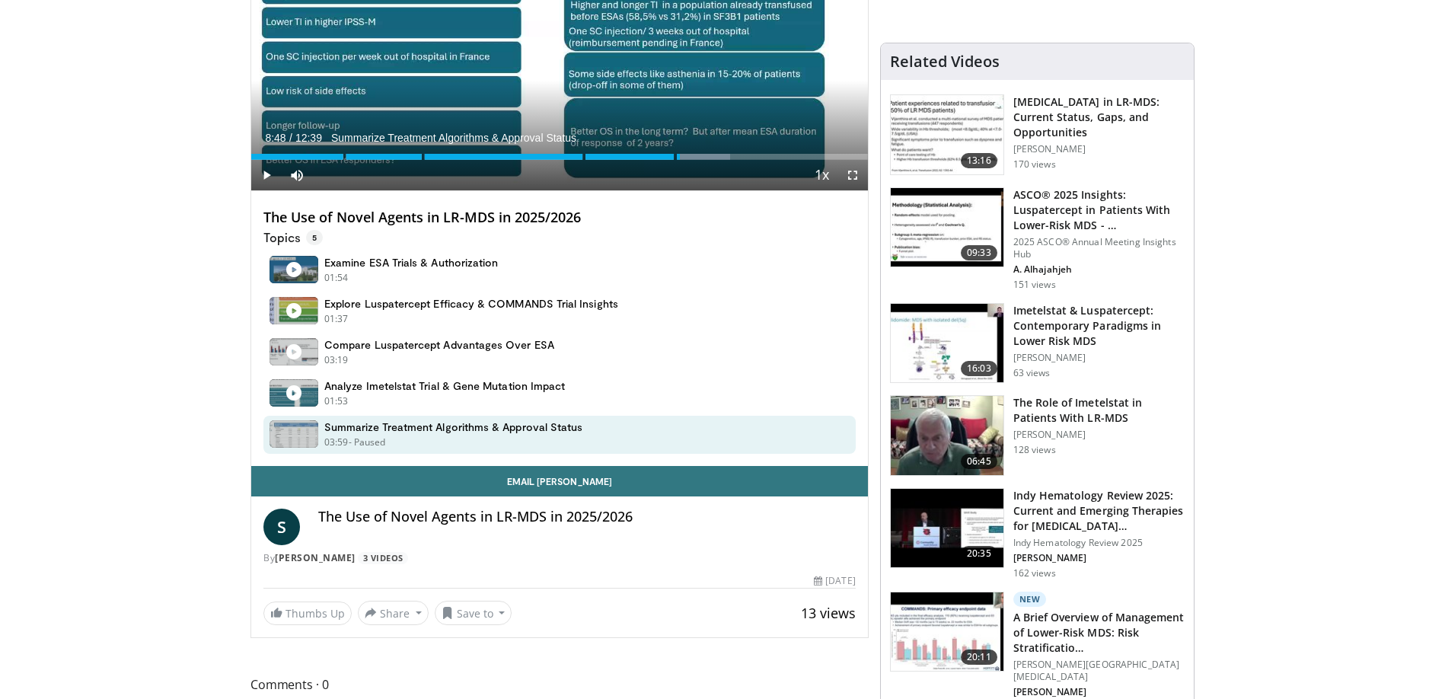
scroll to position [324, 0]
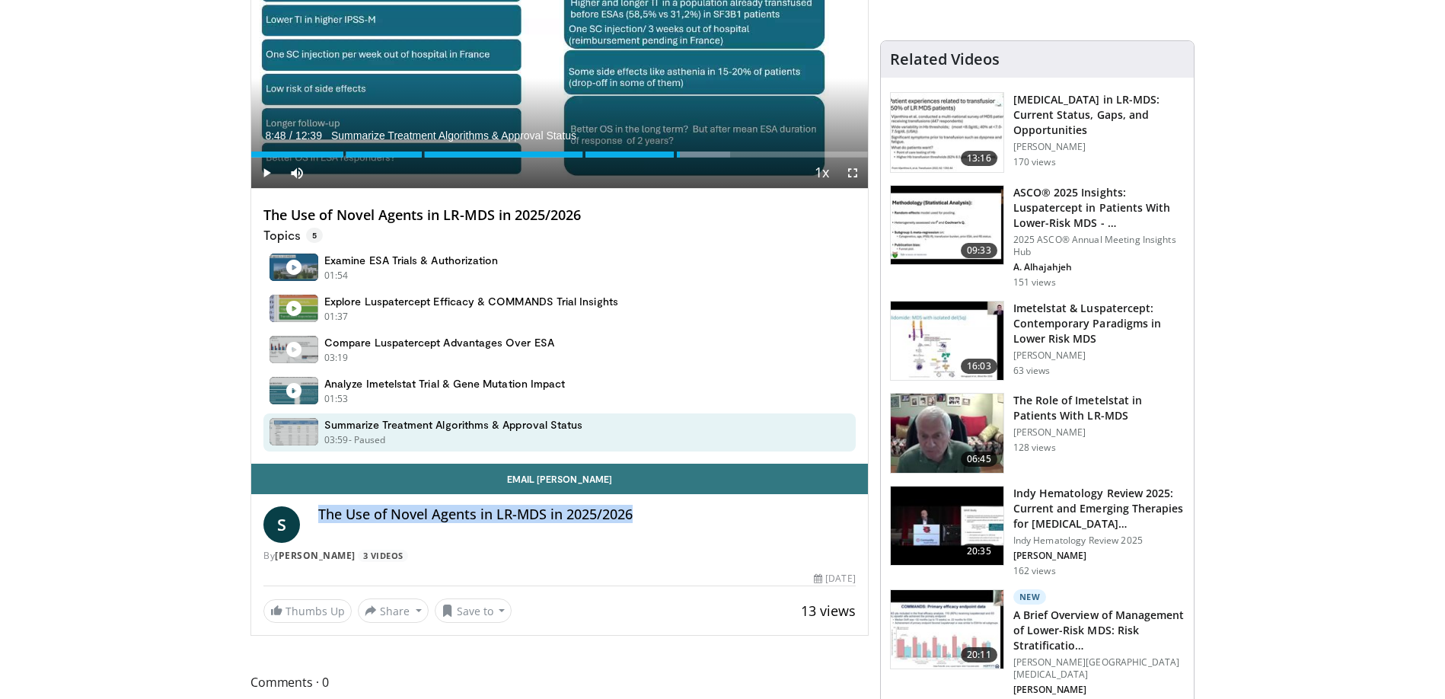
drag, startPoint x: 644, startPoint y: 506, endPoint x: 315, endPoint y: 499, distance: 329.1
click at [315, 506] on div "S The Use of Novel Agents in LR-MDS in 2025/2026 By Sophie Park 3 Videos" at bounding box center [559, 534] width 592 height 56
copy h4 "The Use of Novel Agents in LR-MDS in 2025/2026"
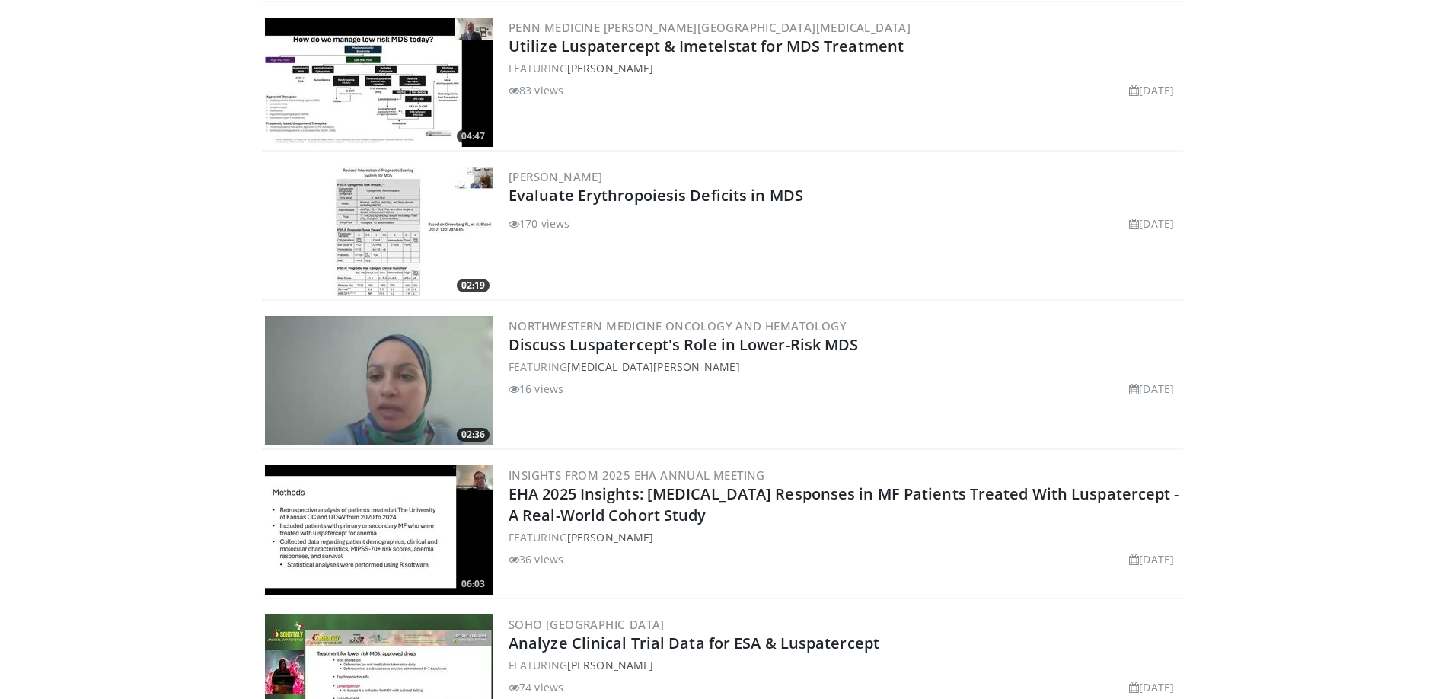
scroll to position [5363, 0]
